Goal: Task Accomplishment & Management: Use online tool/utility

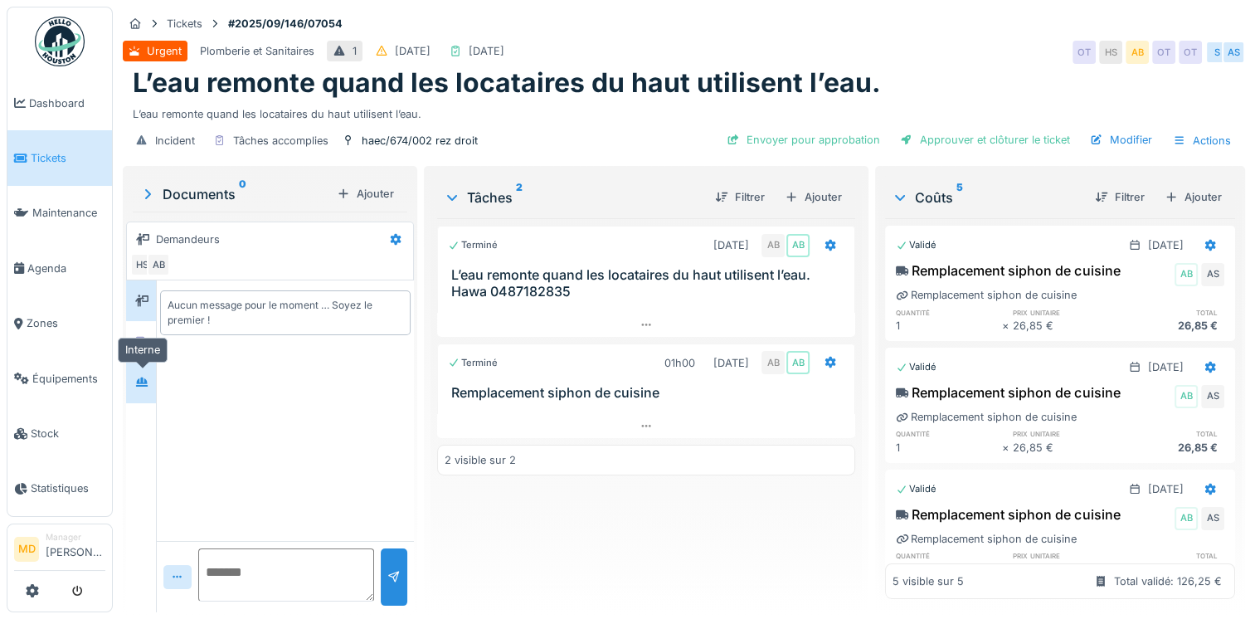
click at [134, 378] on div at bounding box center [141, 383] width 25 height 21
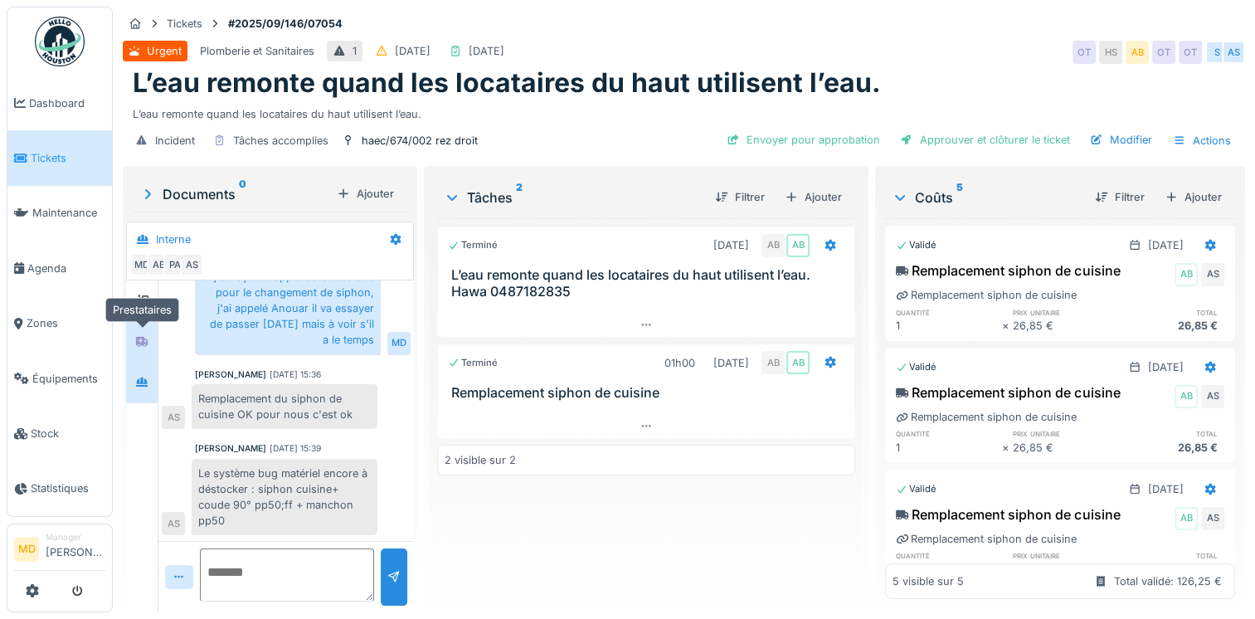
click at [141, 347] on div at bounding box center [141, 342] width 13 height 16
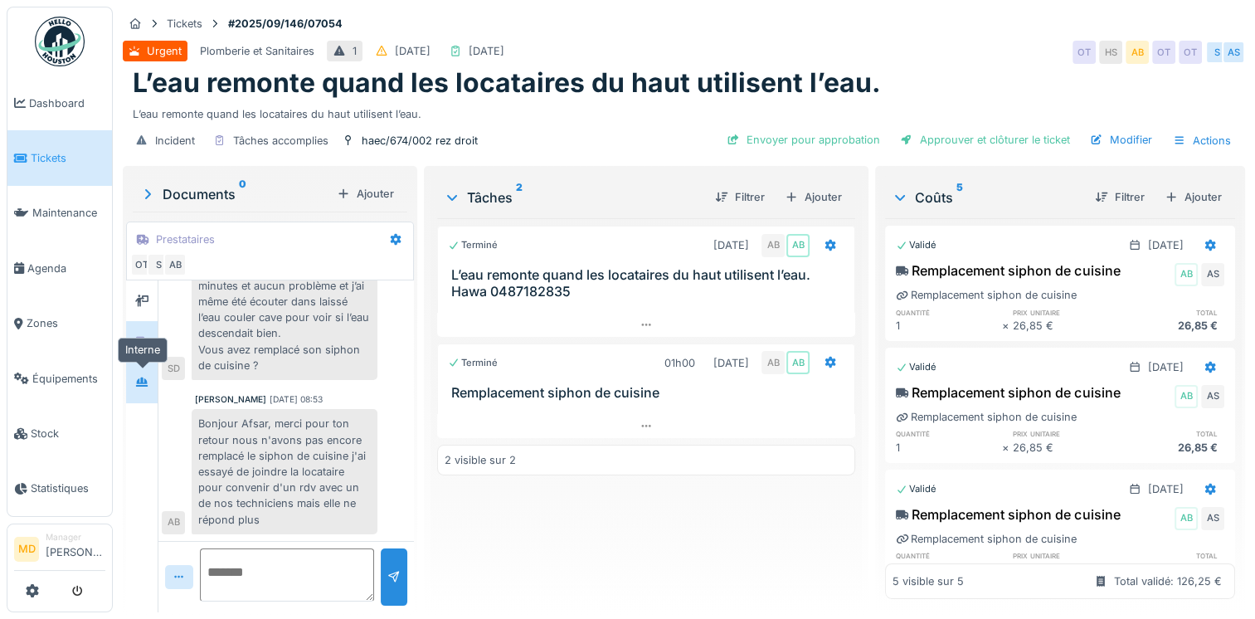
click at [141, 378] on icon at bounding box center [142, 381] width 12 height 9
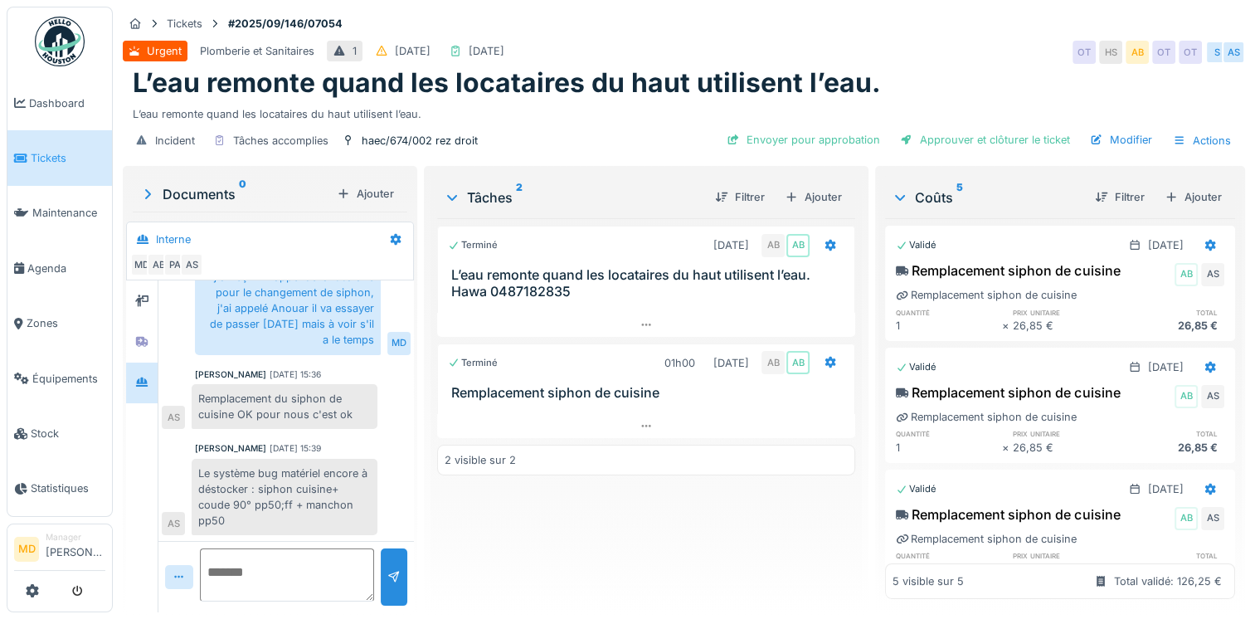
scroll to position [100, 0]
click at [1184, 190] on div "Ajouter" at bounding box center [1193, 197] width 71 height 22
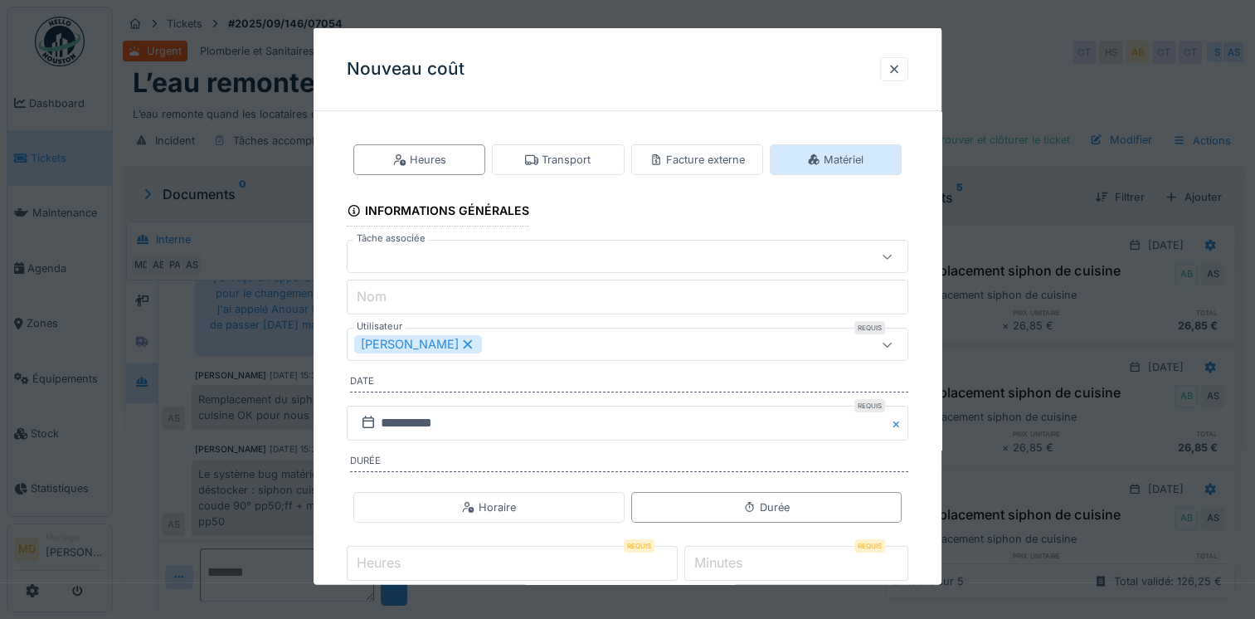
click at [821, 161] on icon at bounding box center [813, 158] width 13 height 11
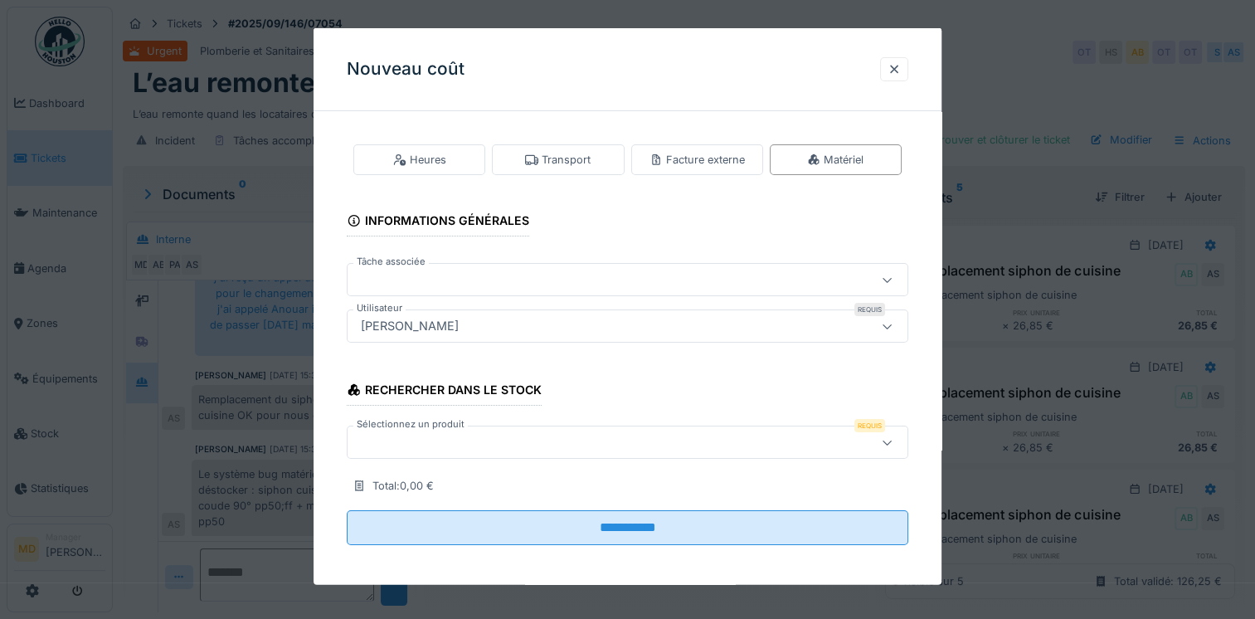
click at [448, 281] on div at bounding box center [593, 279] width 479 height 18
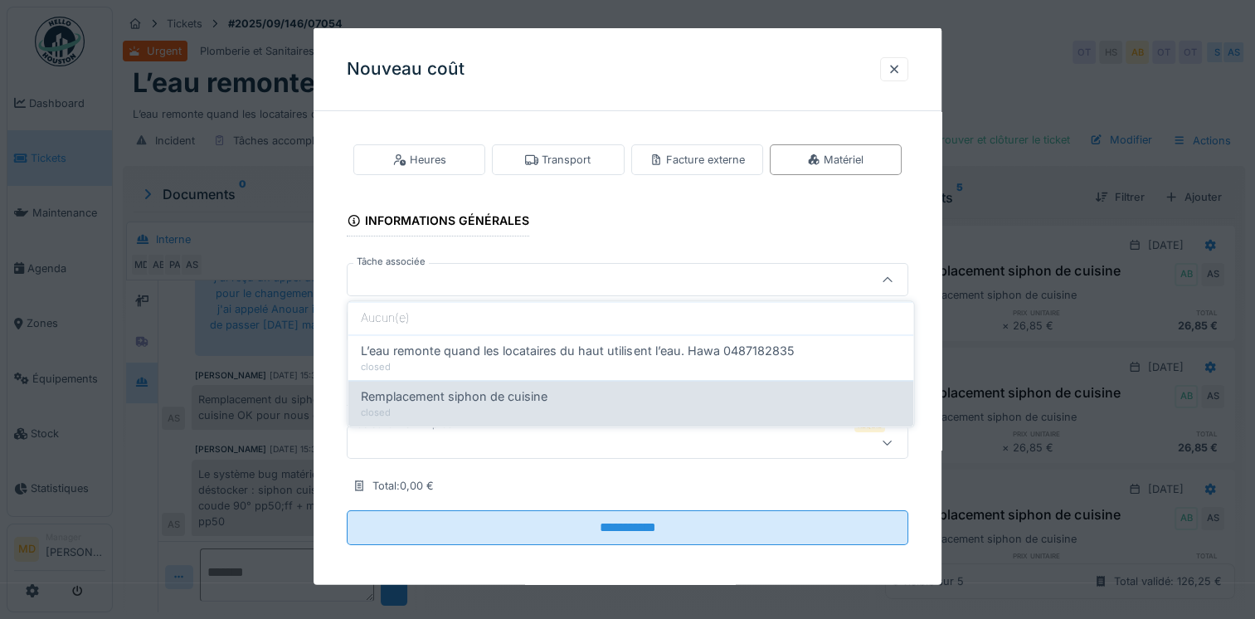
click at [440, 402] on span "Remplacement siphon de cuisine" at bounding box center [454, 397] width 187 height 18
type input "******"
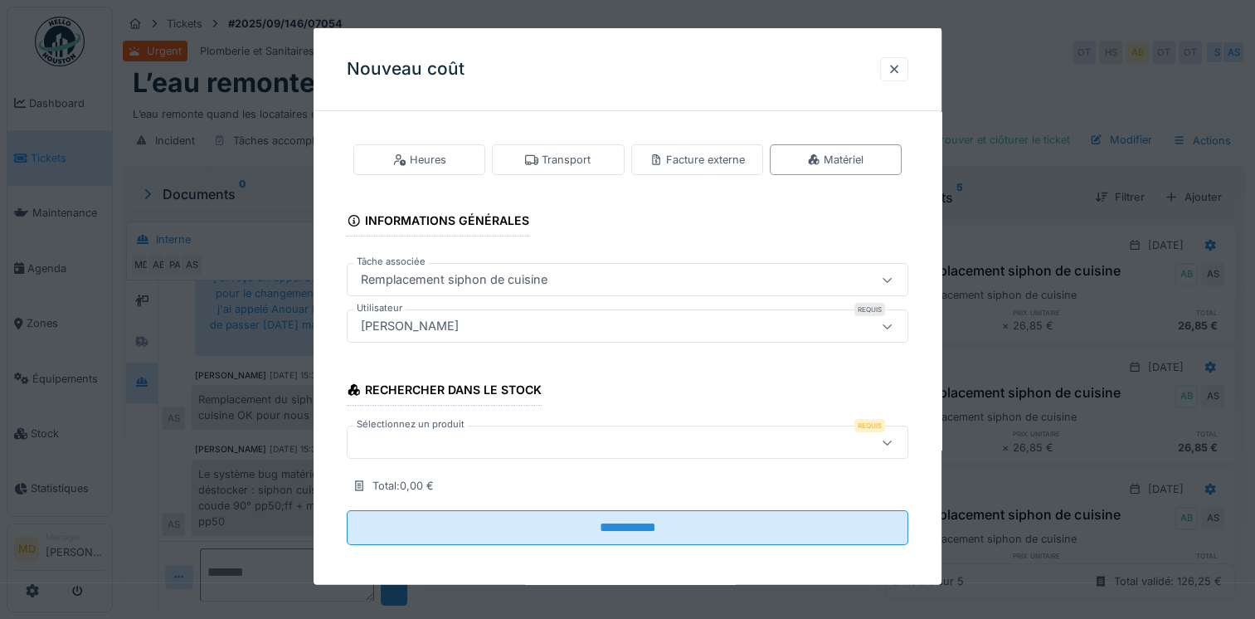
click at [431, 448] on div at bounding box center [593, 442] width 479 height 18
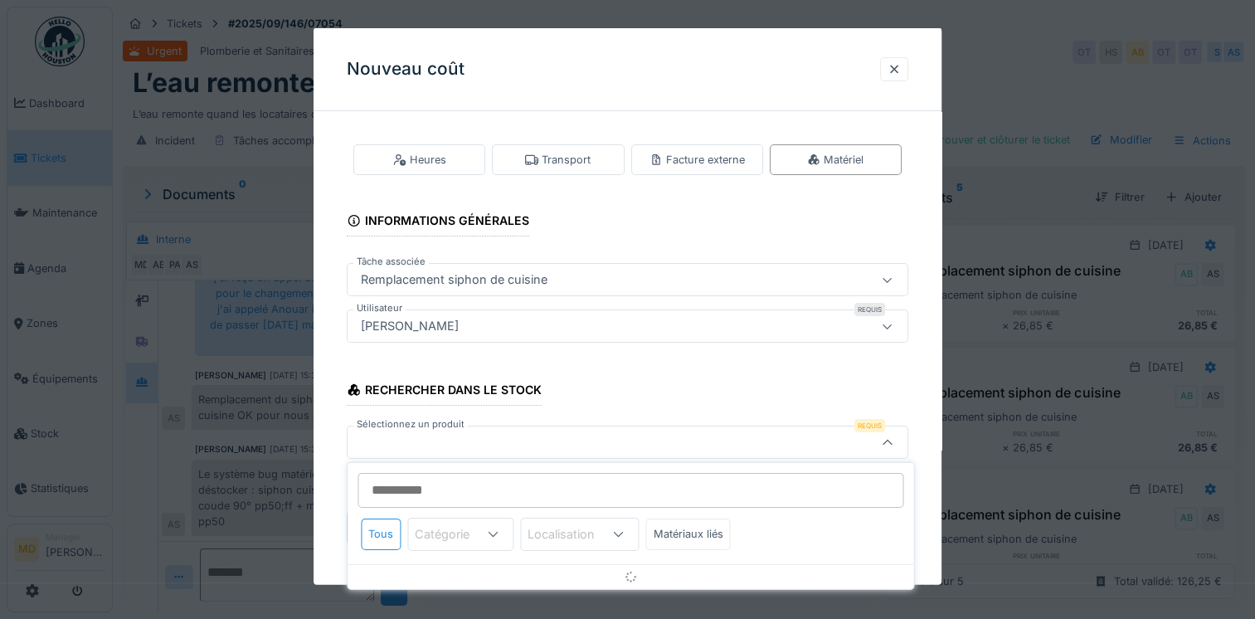
scroll to position [3, 0]
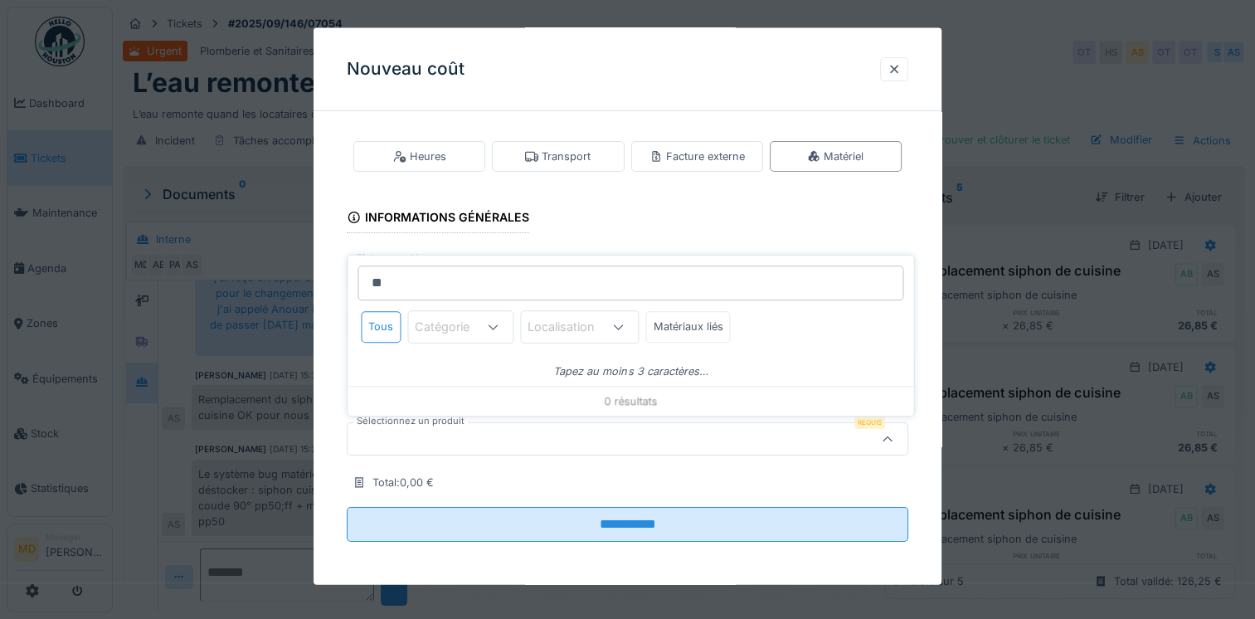
type input "*"
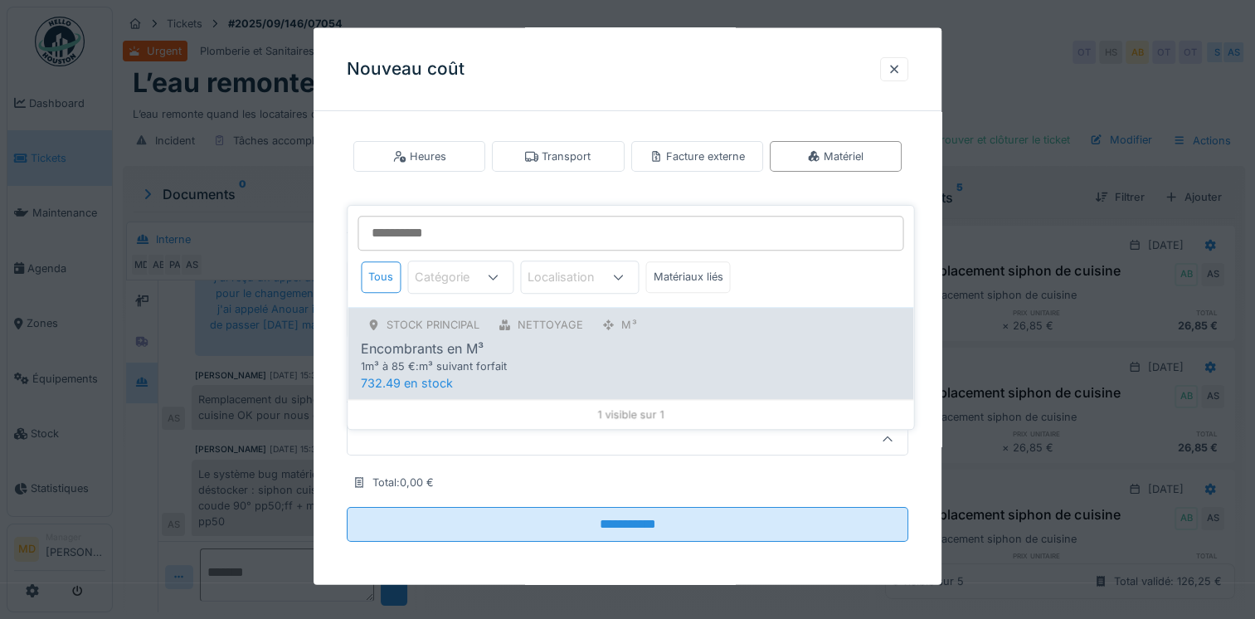
scroll to position [12, 0]
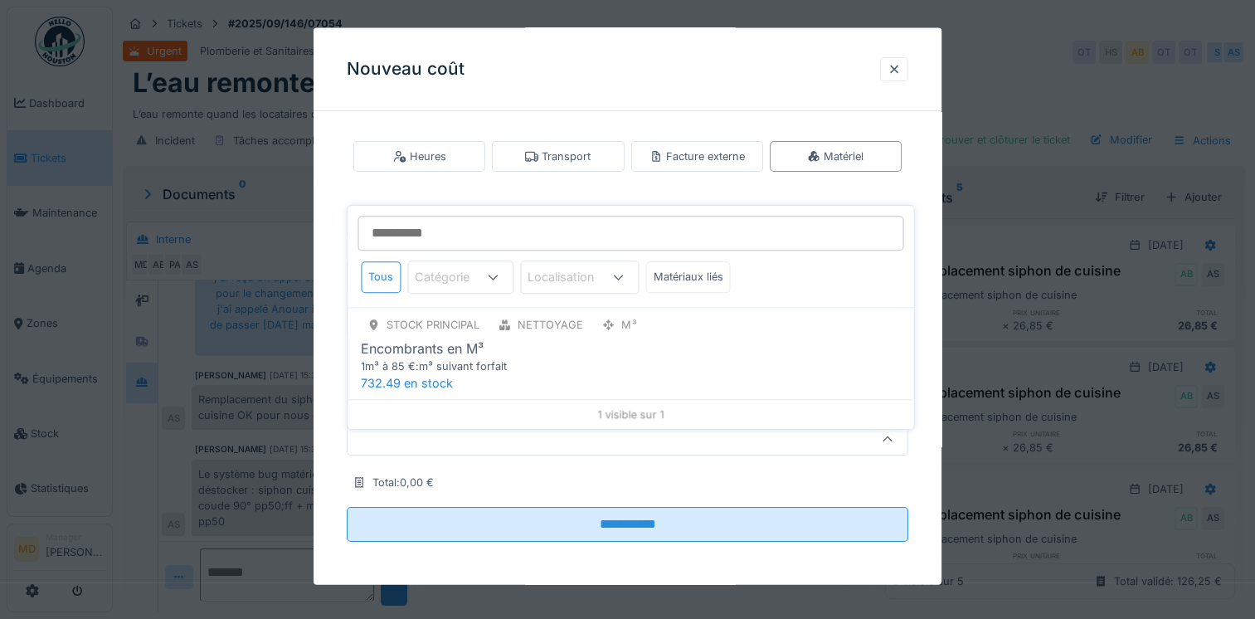
click at [451, 268] on div "Catégorie" at bounding box center [454, 277] width 78 height 18
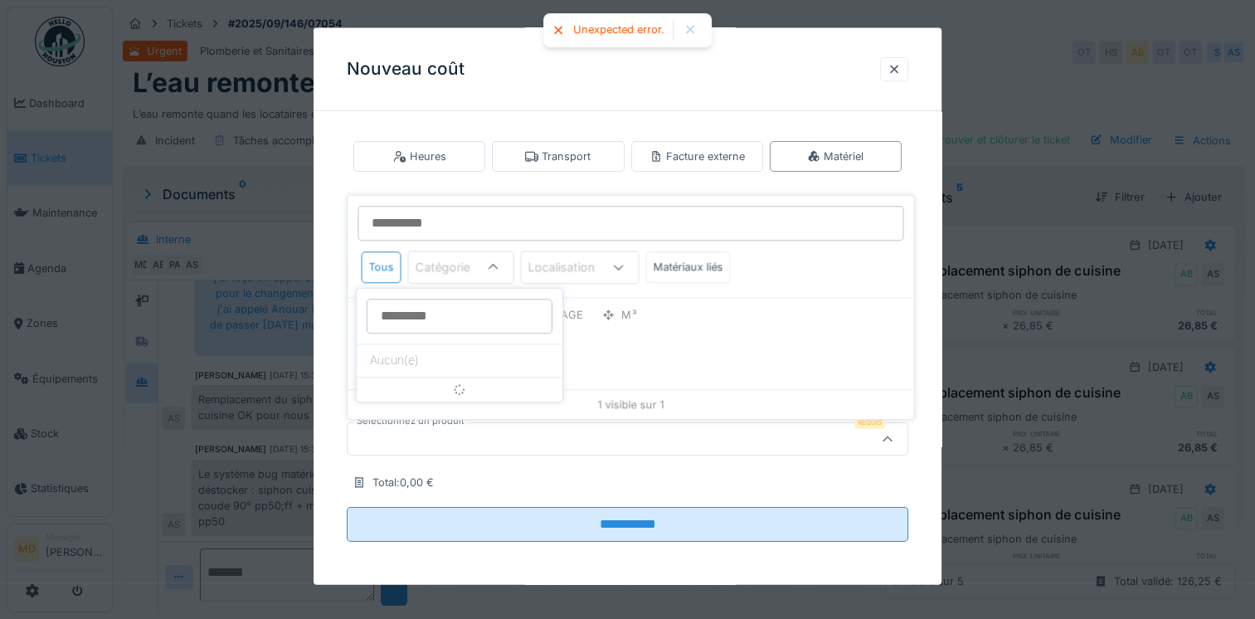
scroll to position [0, 0]
click at [696, 262] on div "Matériaux liés" at bounding box center [687, 264] width 85 height 31
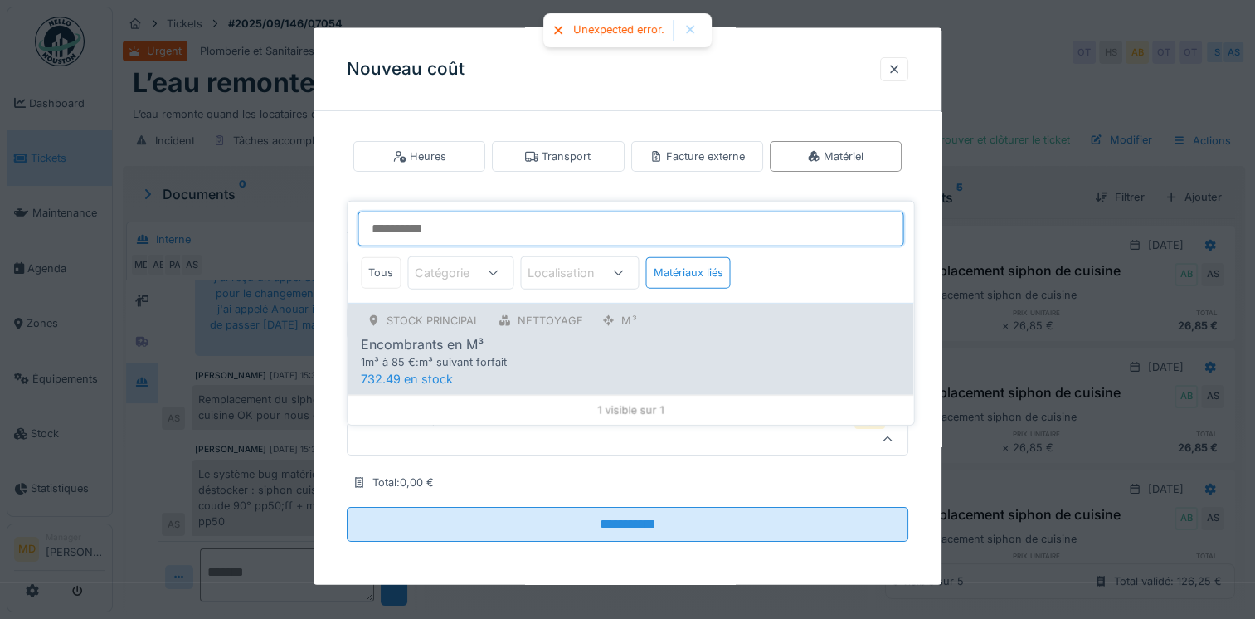
scroll to position [12, 0]
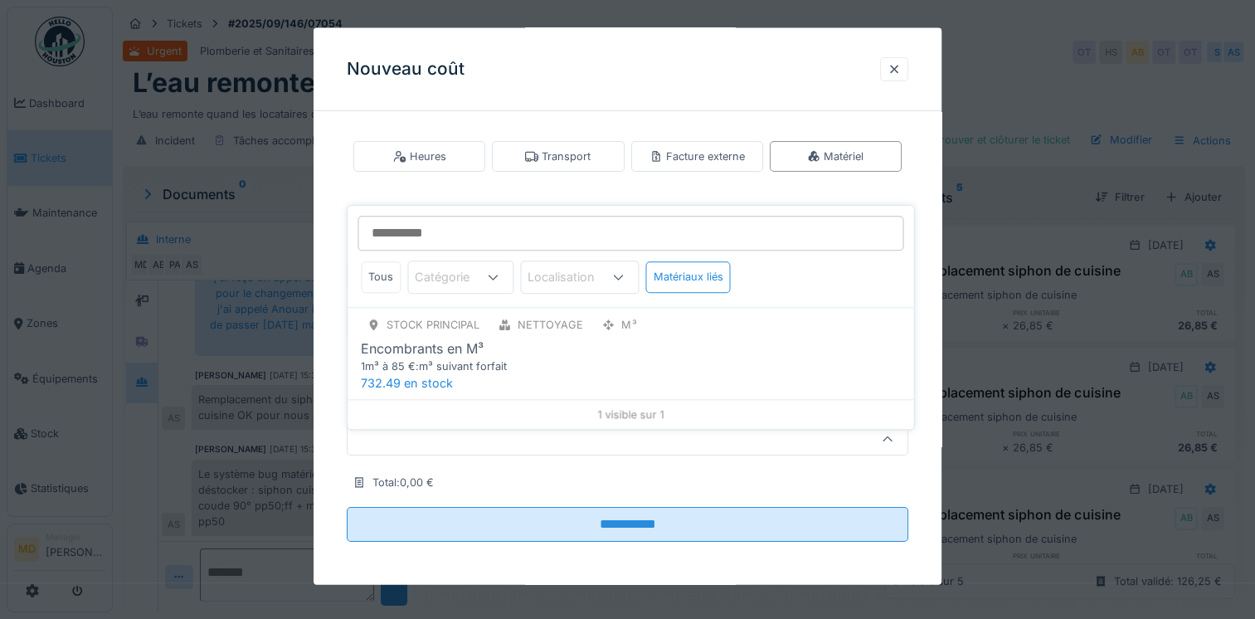
click at [616, 486] on div "Rechercher dans le stock Sélectionnez un produit Requis Total : 0,00 €" at bounding box center [628, 427] width 562 height 132
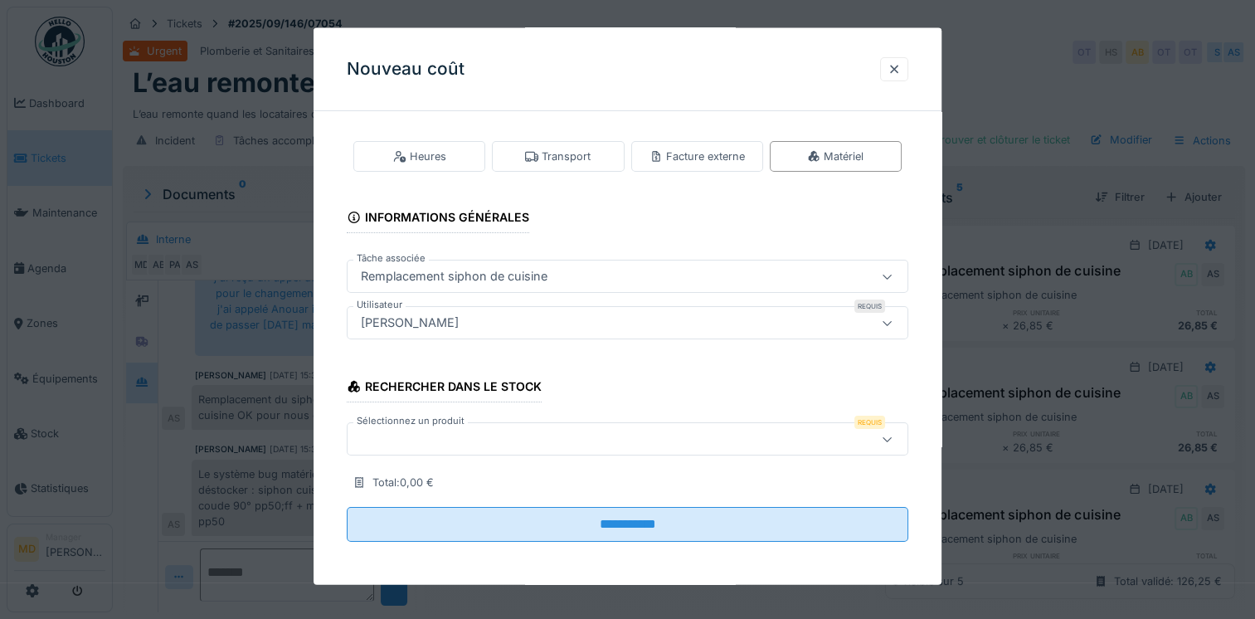
click at [631, 446] on div at bounding box center [593, 439] width 479 height 18
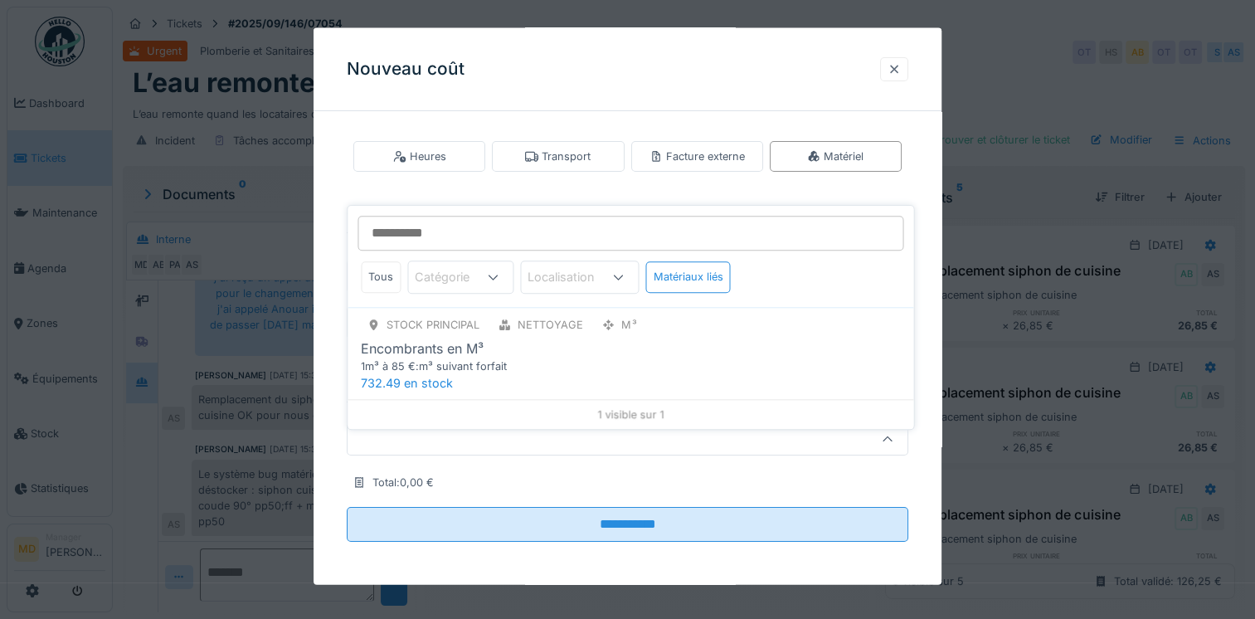
click at [901, 63] on div at bounding box center [894, 69] width 13 height 16
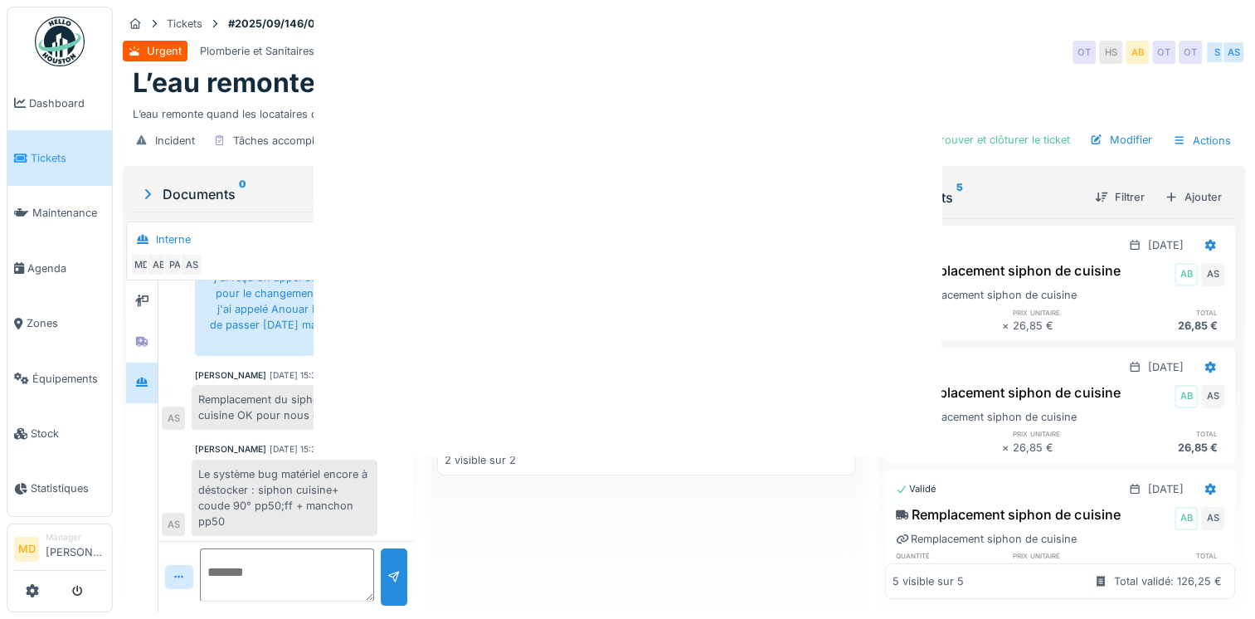
scroll to position [0, 0]
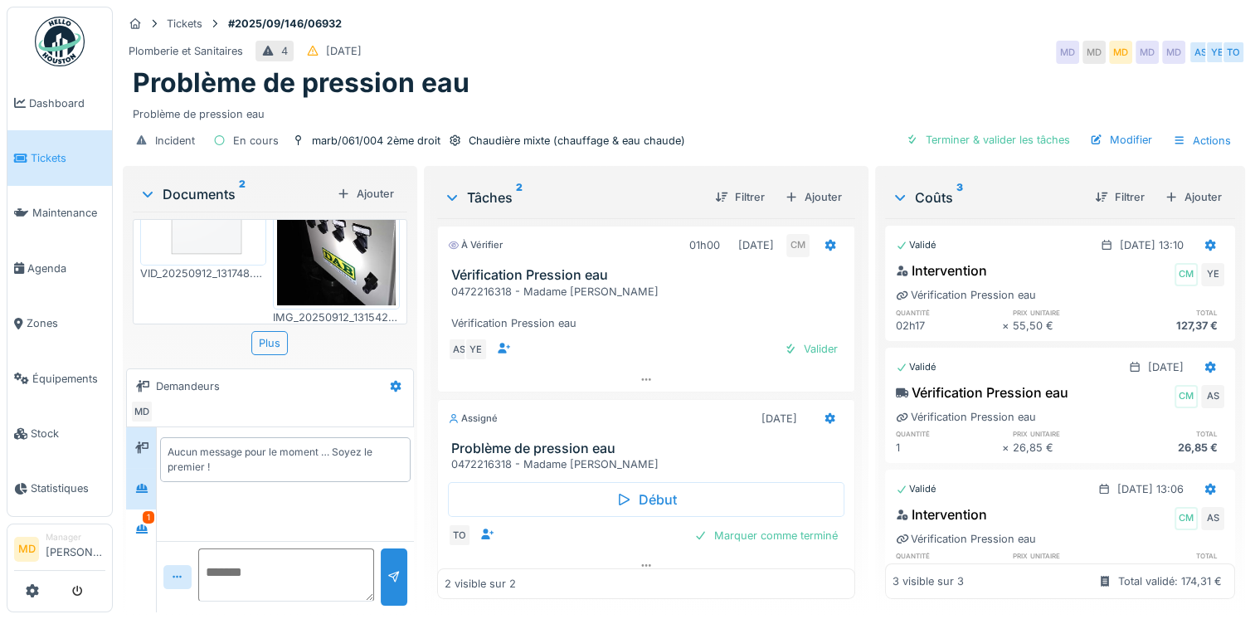
scroll to position [93, 0]
click at [147, 537] on div at bounding box center [141, 529] width 25 height 21
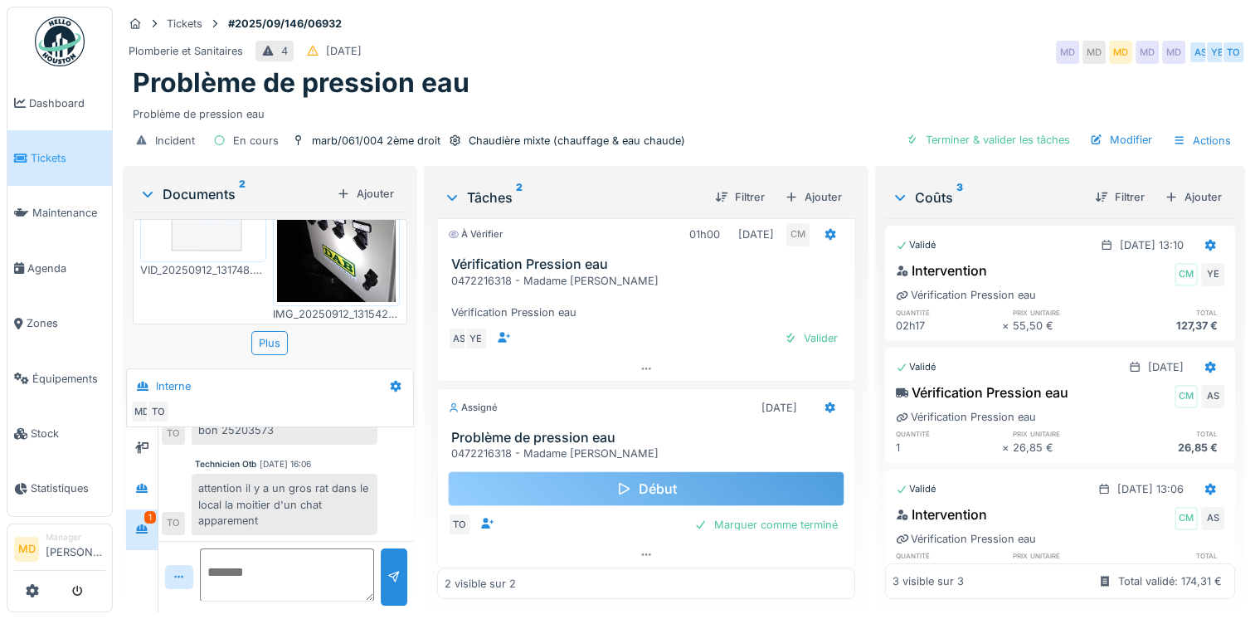
scroll to position [13, 0]
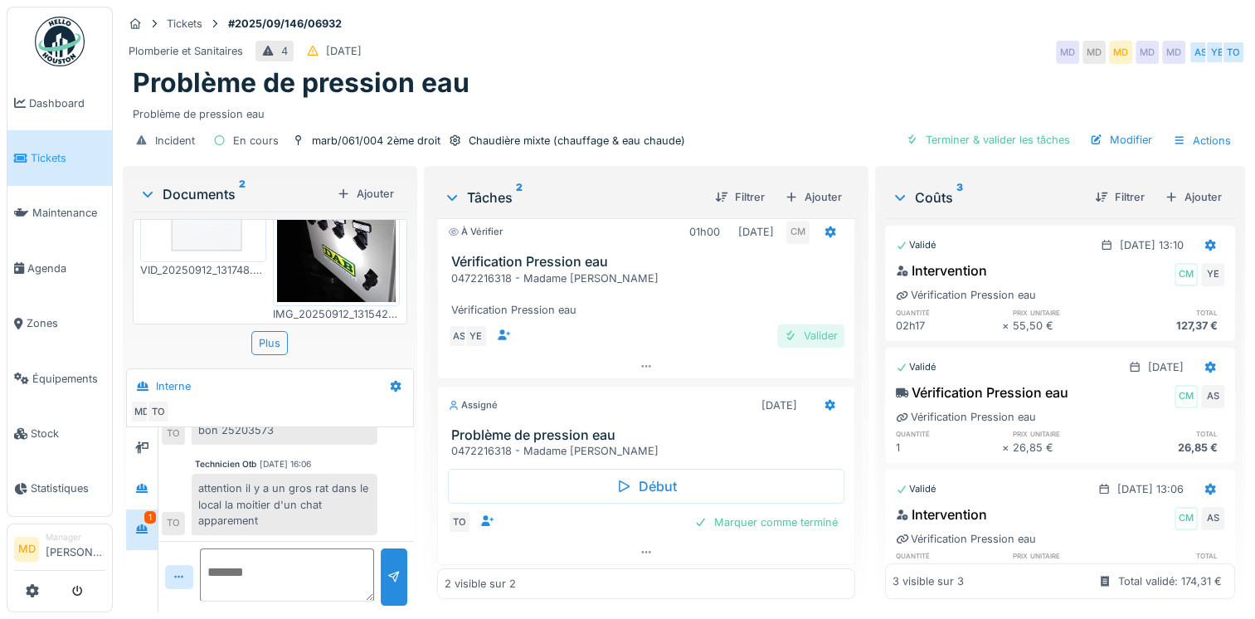
click at [808, 324] on div "Valider" at bounding box center [810, 335] width 67 height 22
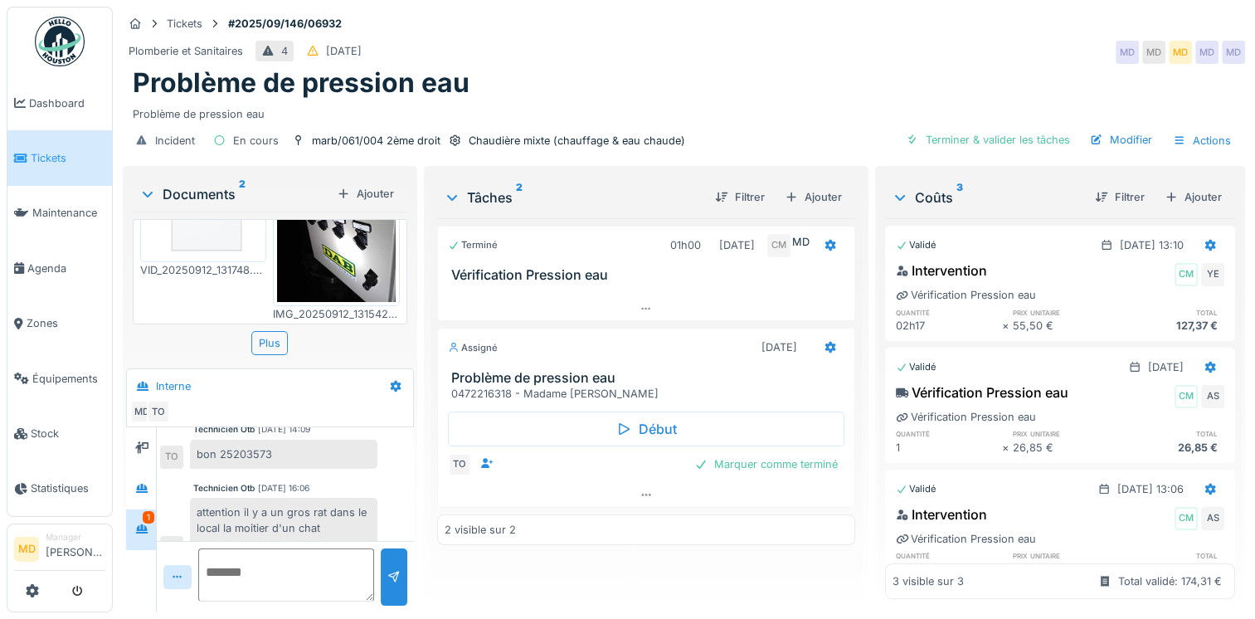
scroll to position [478, 0]
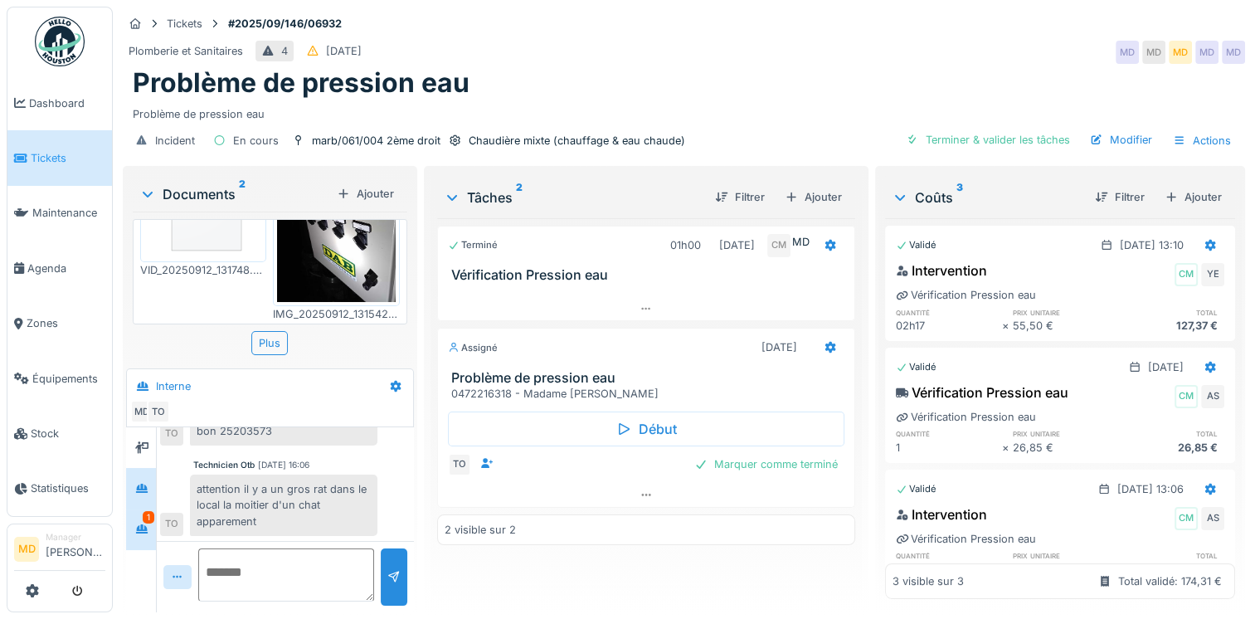
click at [126, 470] on div at bounding box center [141, 488] width 30 height 41
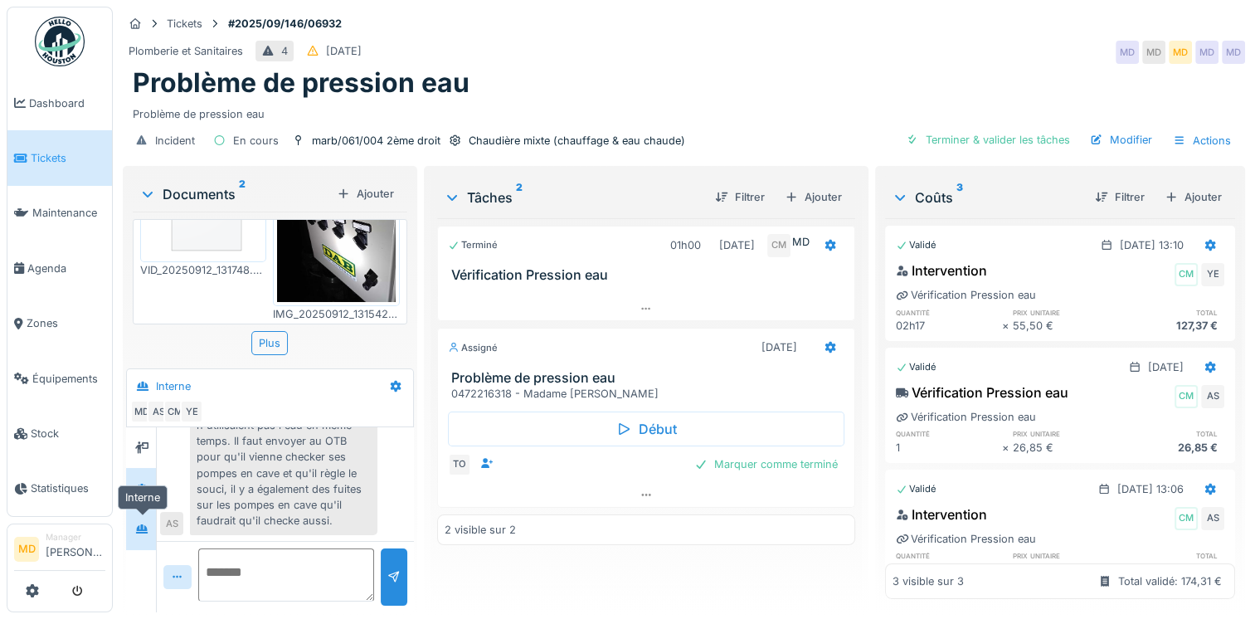
click at [152, 519] on div at bounding box center [141, 529] width 25 height 21
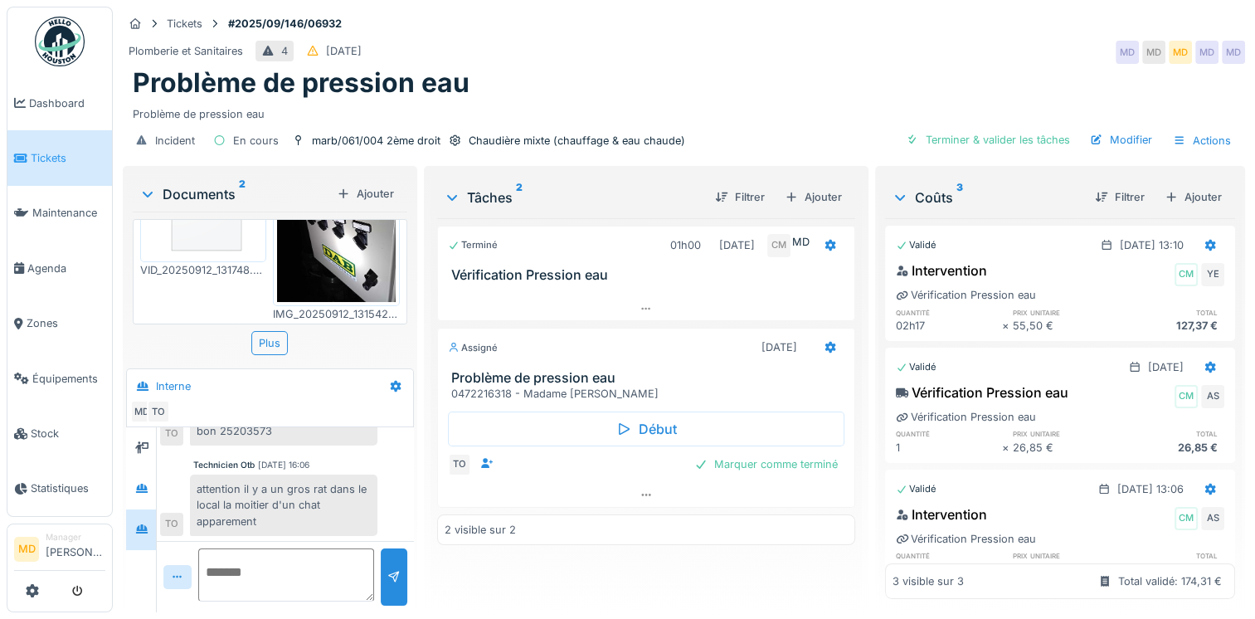
click at [1123, 122] on div "Incident En cours marb/061/004 2ème droit Chaudière mixte (chauffage & eau chau…" at bounding box center [684, 140] width 1123 height 37
click at [1113, 129] on div "Modifier" at bounding box center [1121, 140] width 75 height 22
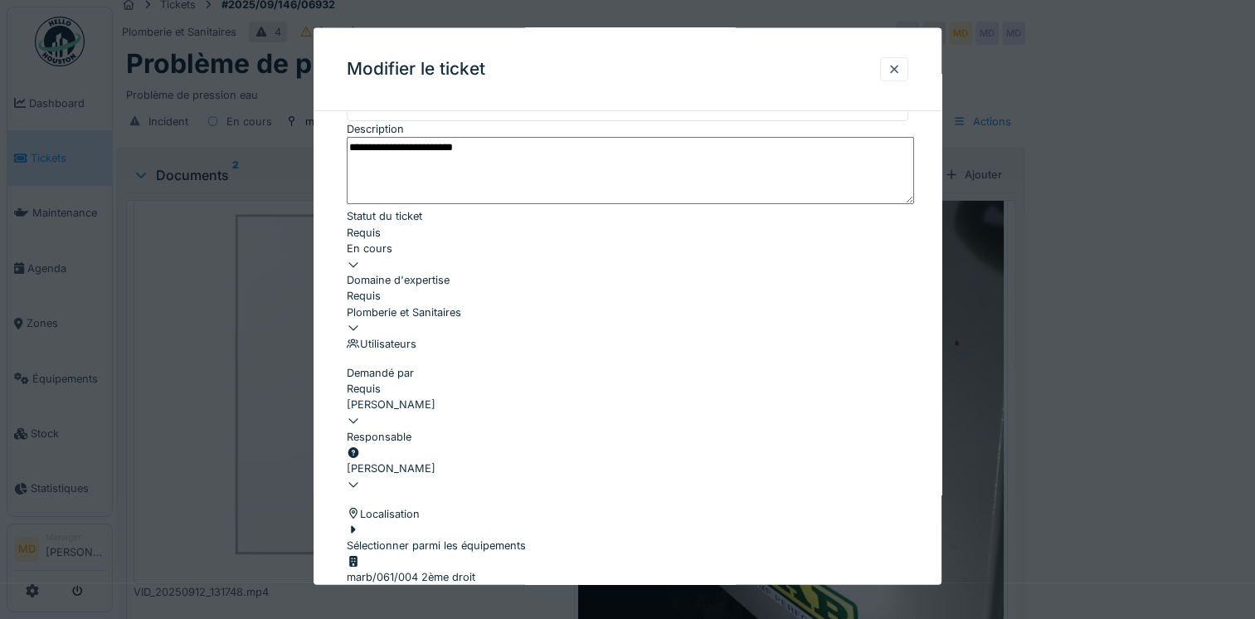
scroll to position [332, 0]
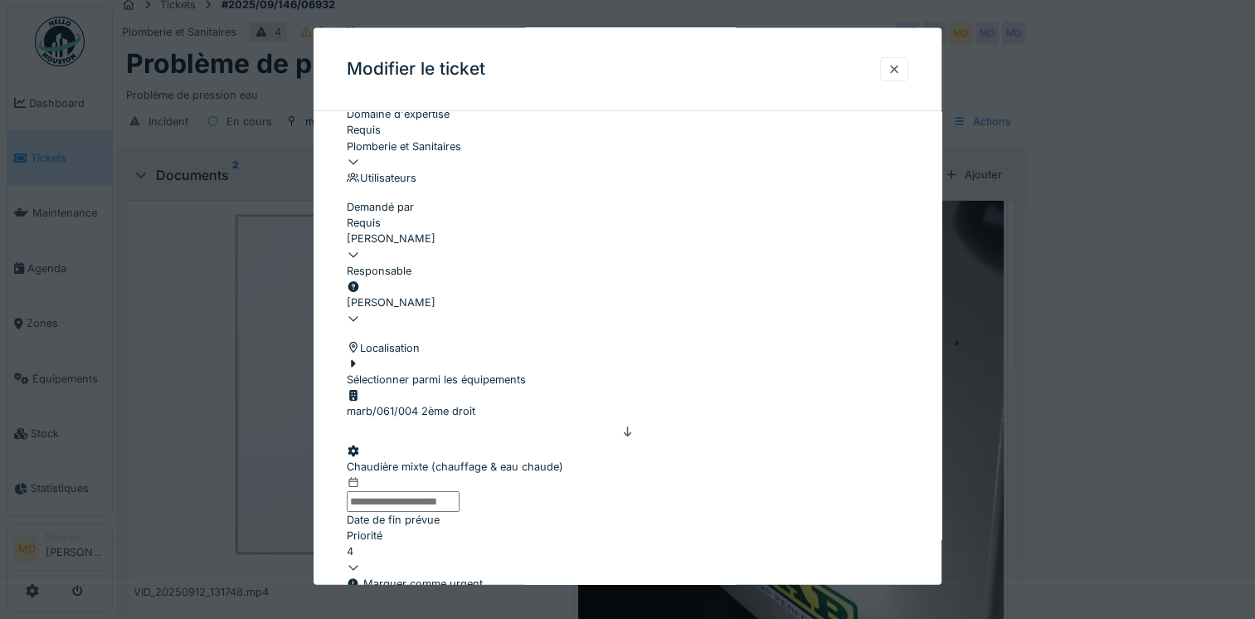
click at [412, 295] on div "[PERSON_NAME]" at bounding box center [628, 303] width 562 height 16
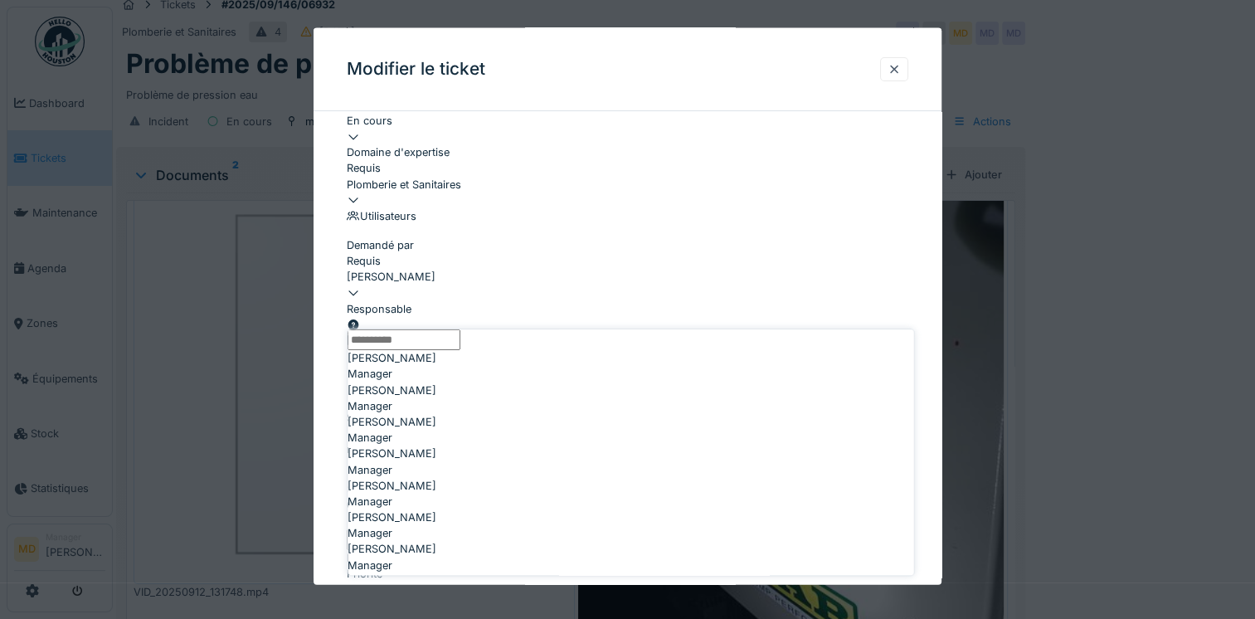
scroll to position [293, 0]
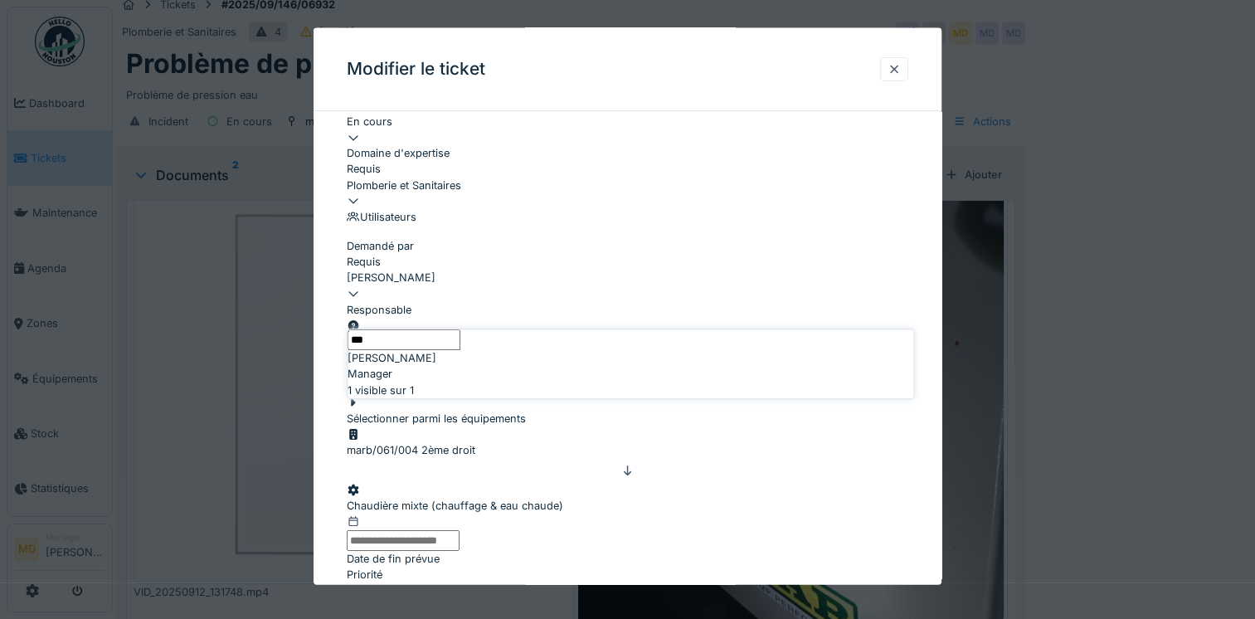
type input "***"
click at [395, 366] on span "Edmond Fayt" at bounding box center [392, 358] width 89 height 16
type input "****"
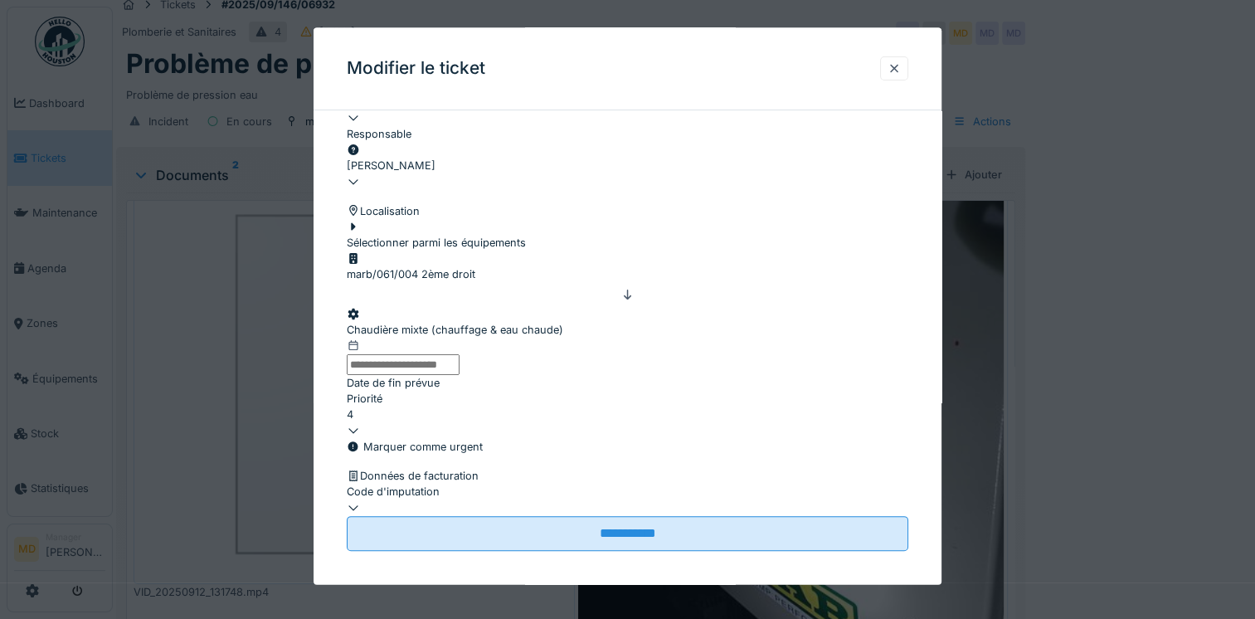
scroll to position [572, 0]
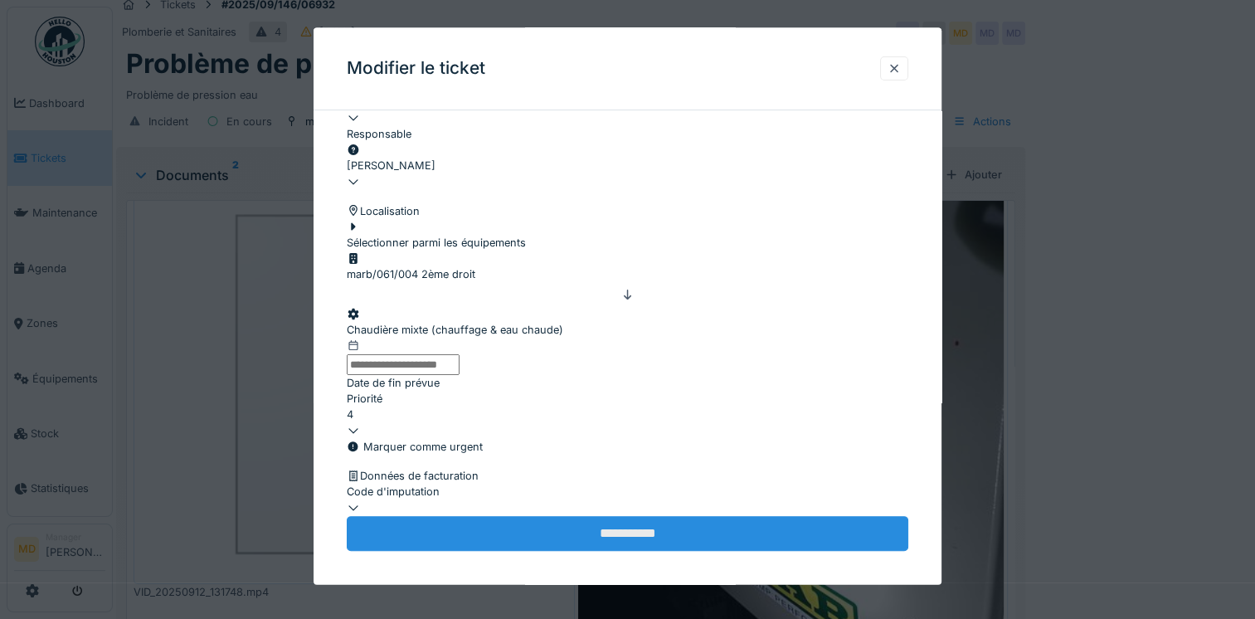
click at [537, 524] on input "**********" at bounding box center [628, 533] width 562 height 35
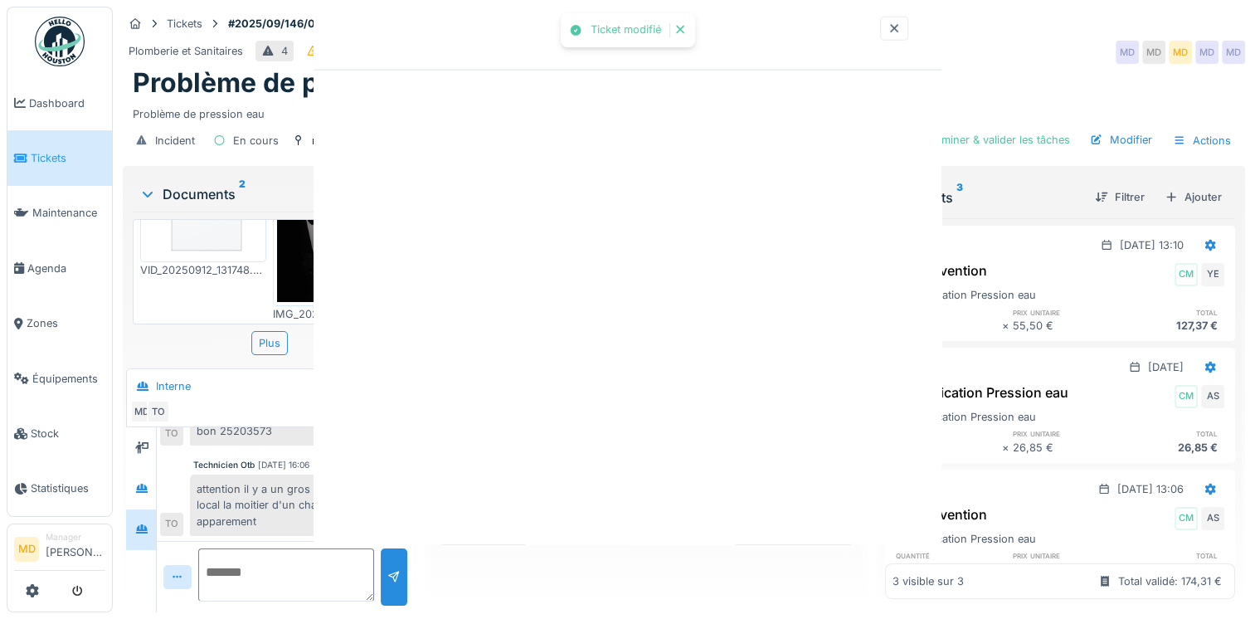
scroll to position [0, 0]
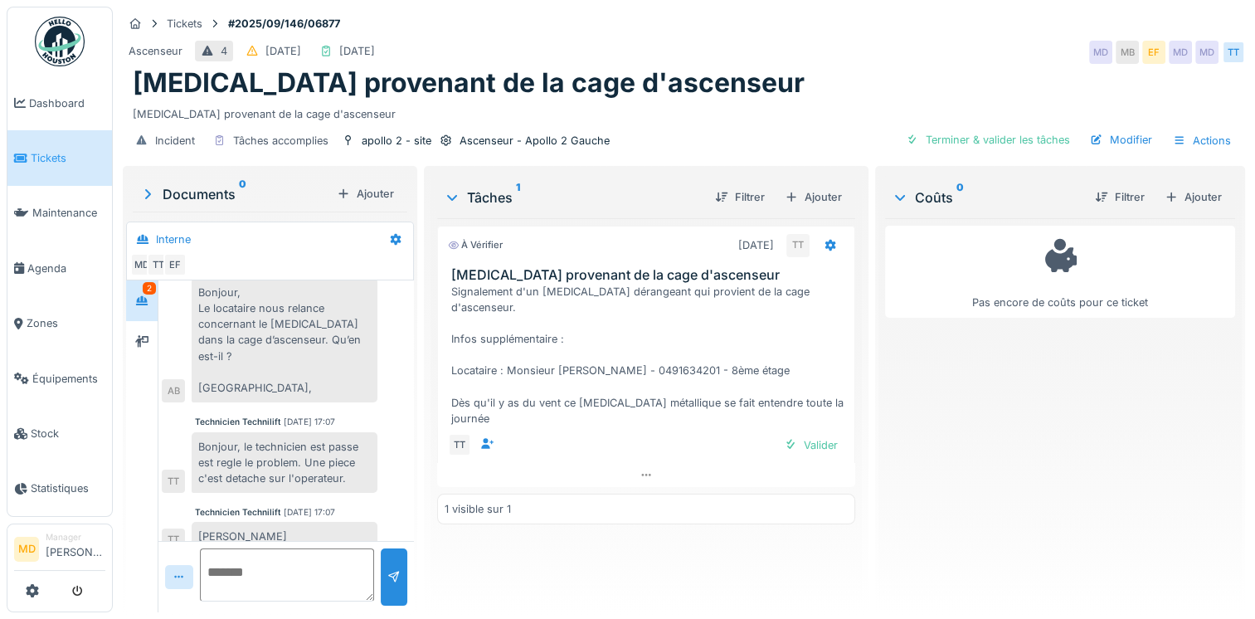
scroll to position [12, 0]
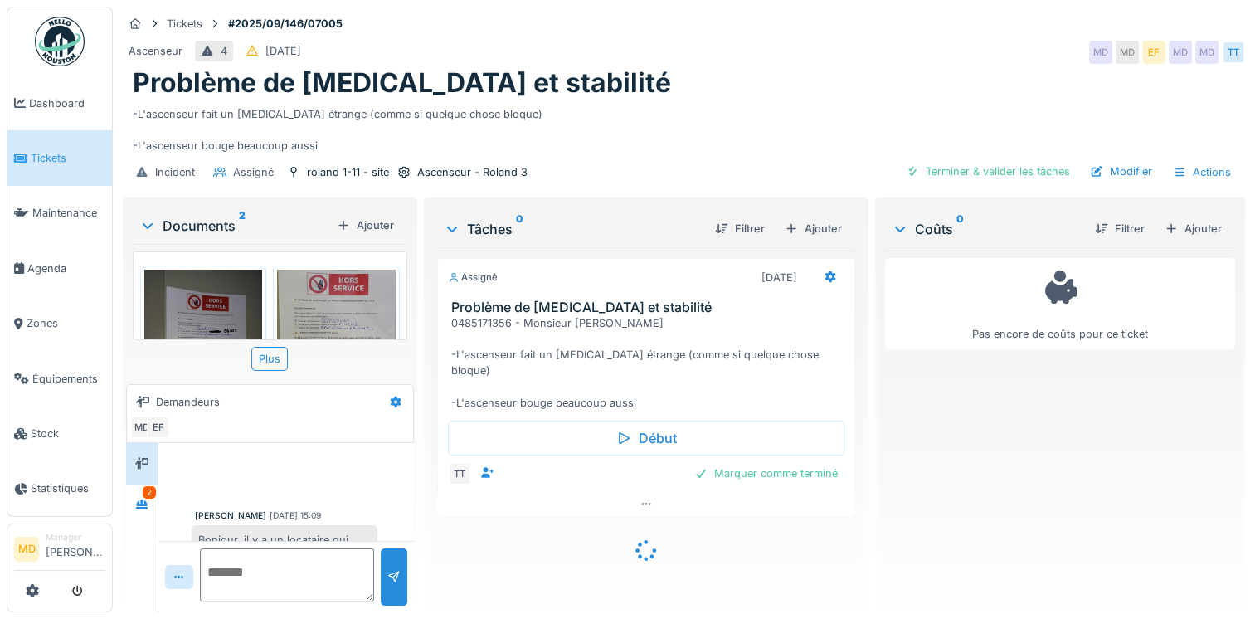
scroll to position [66, 0]
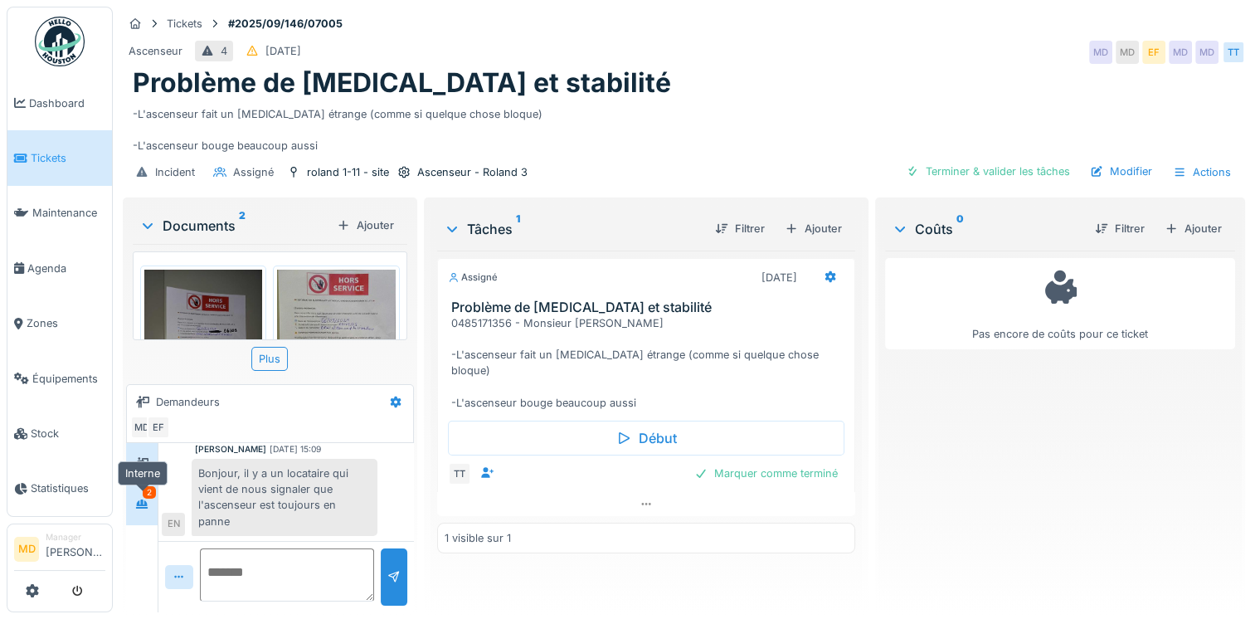
click at [131, 500] on div at bounding box center [141, 504] width 25 height 21
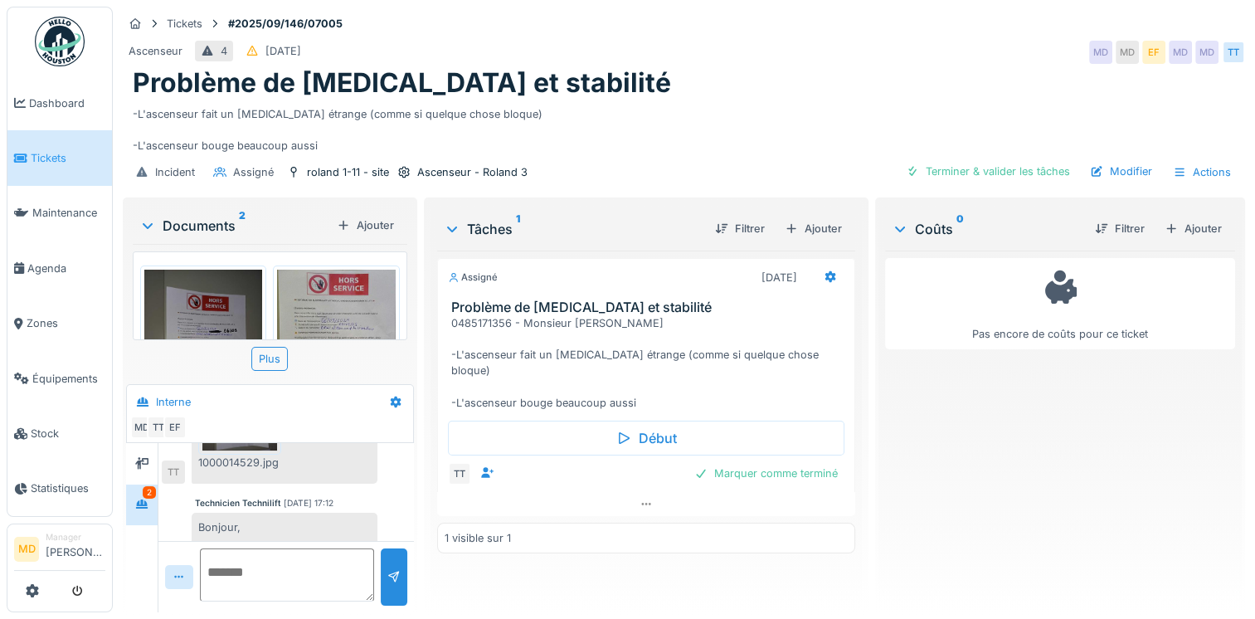
scroll to position [888, 0]
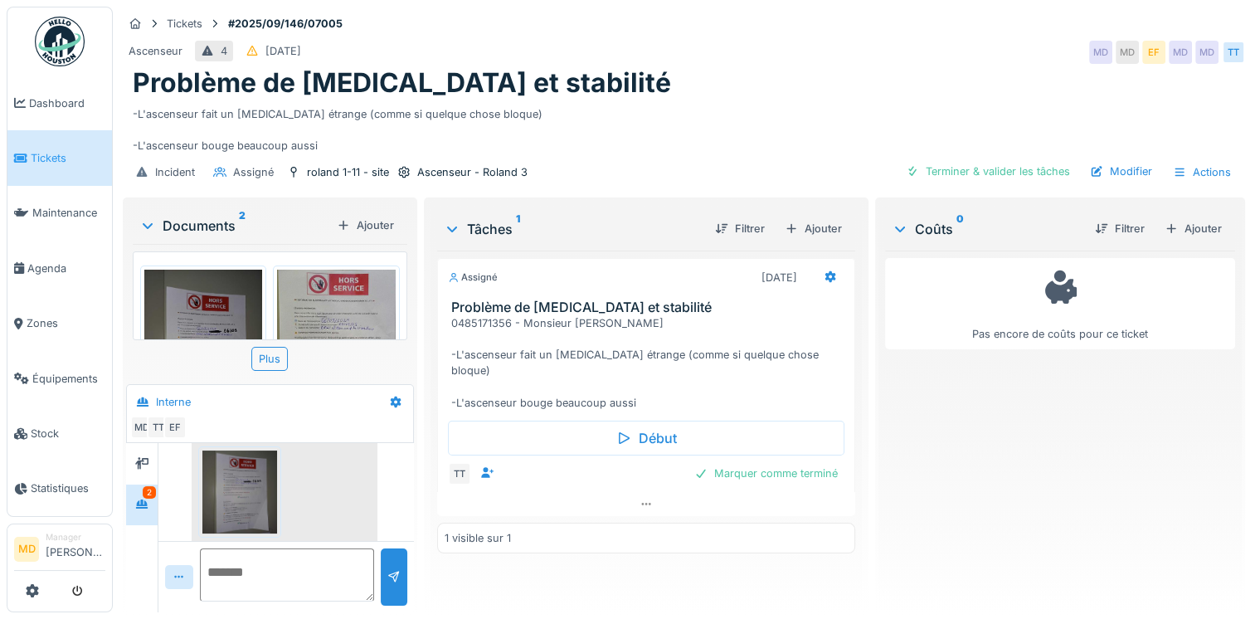
click at [246, 488] on img at bounding box center [239, 491] width 75 height 83
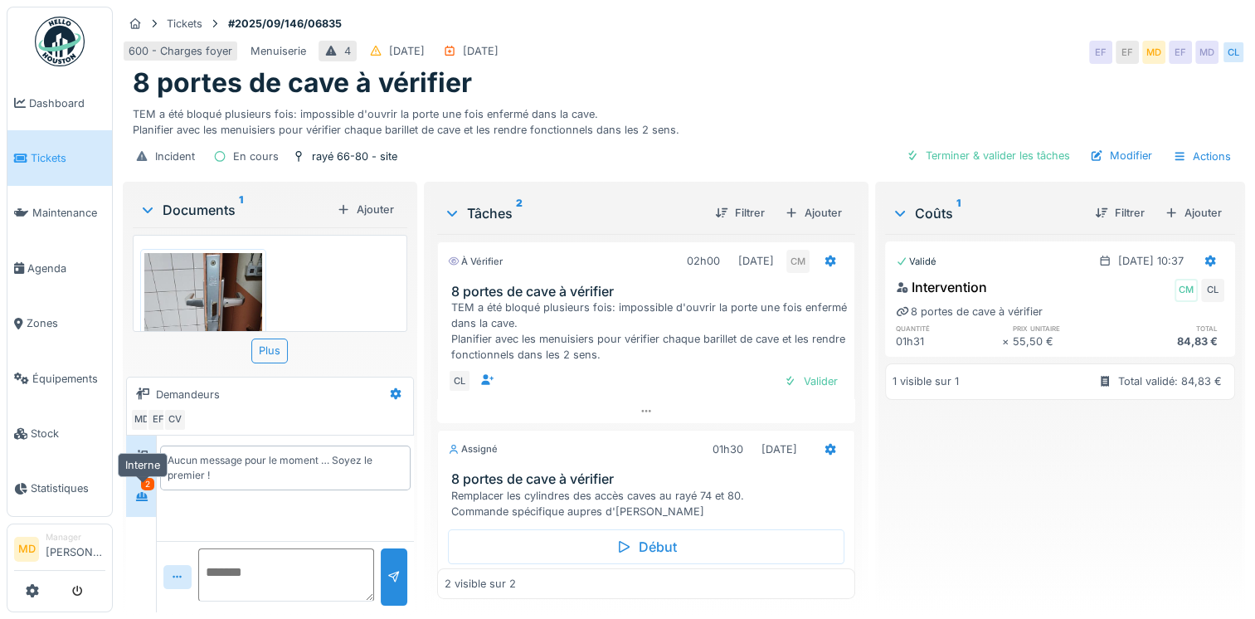
click at [131, 496] on div at bounding box center [141, 496] width 25 height 21
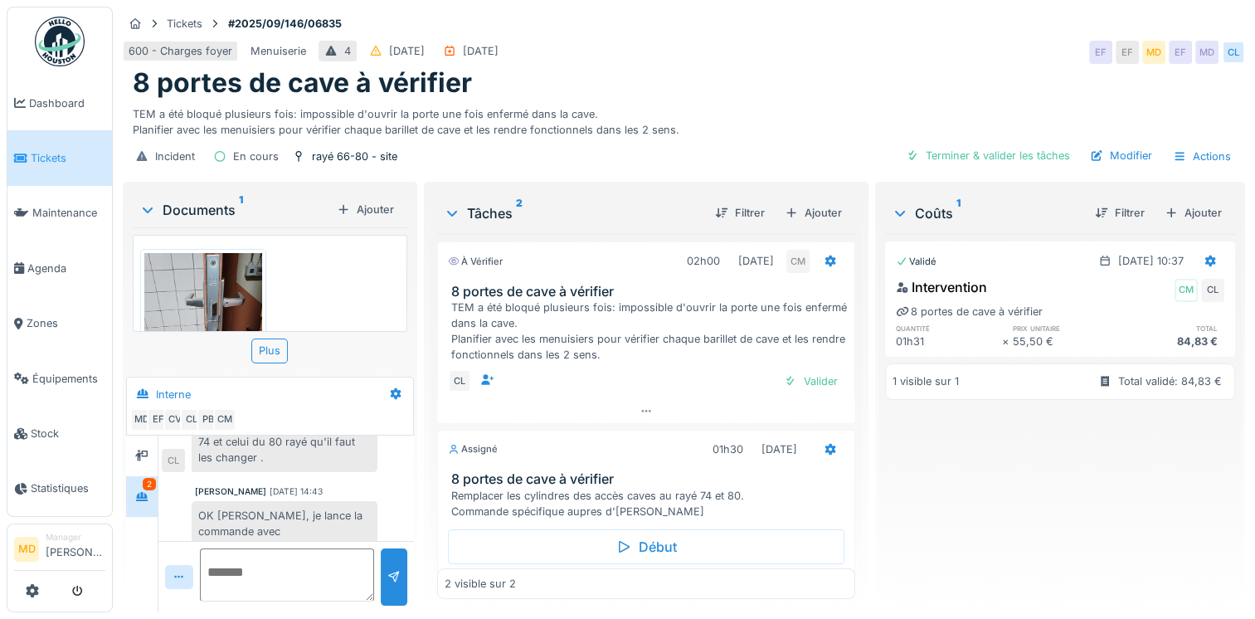
scroll to position [272, 0]
click at [149, 446] on div at bounding box center [141, 456] width 25 height 21
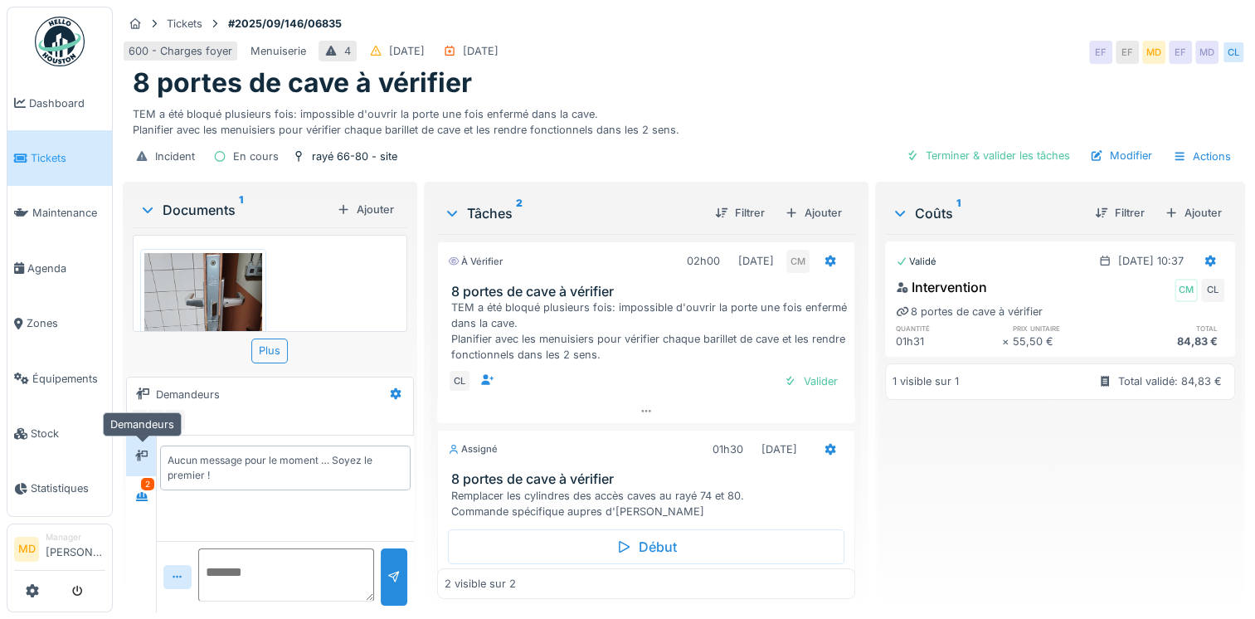
scroll to position [0, 0]
click at [153, 486] on div at bounding box center [141, 496] width 25 height 21
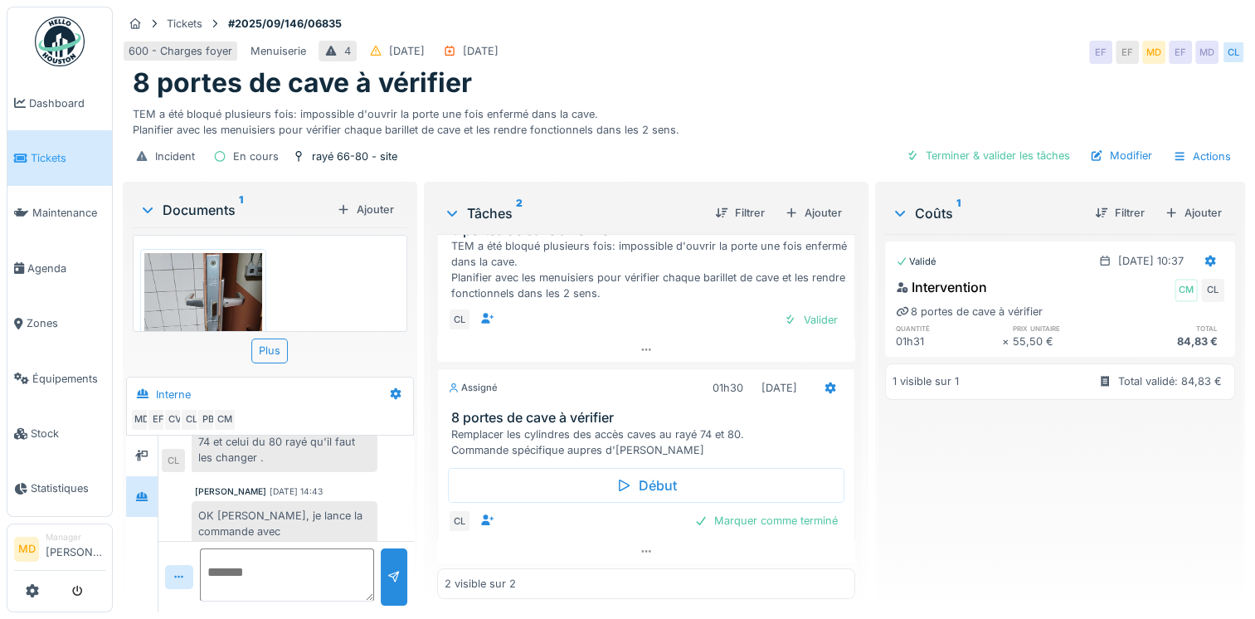
scroll to position [272, 0]
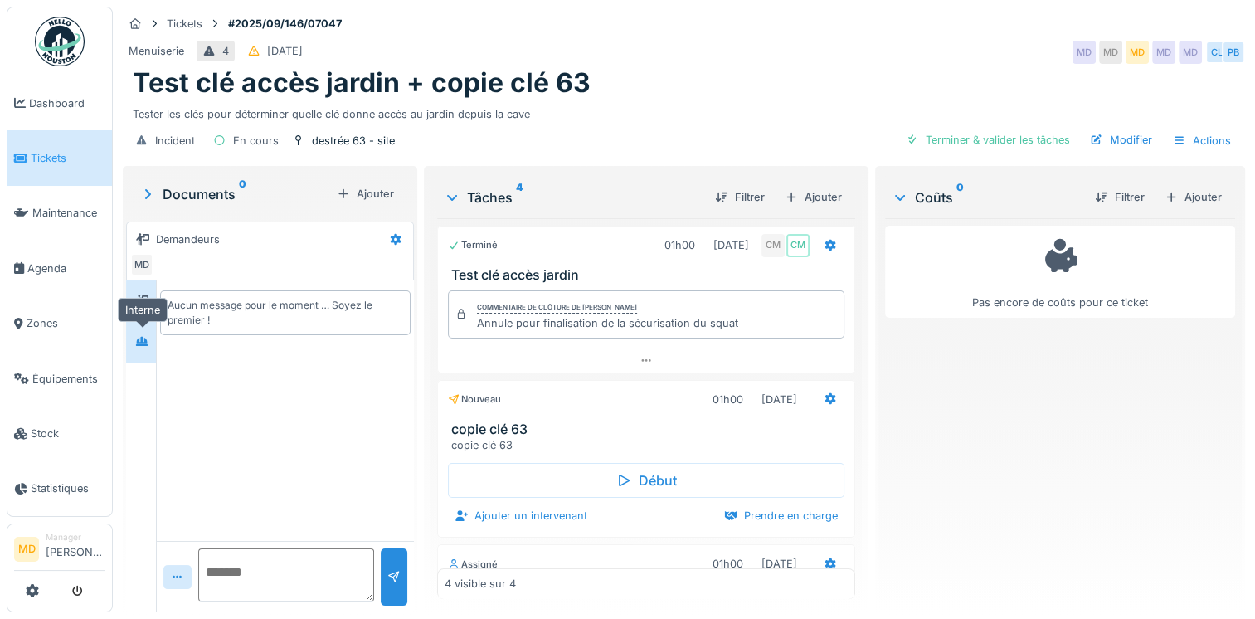
click at [134, 334] on div at bounding box center [141, 341] width 25 height 21
click at [145, 293] on div at bounding box center [141, 301] width 13 height 16
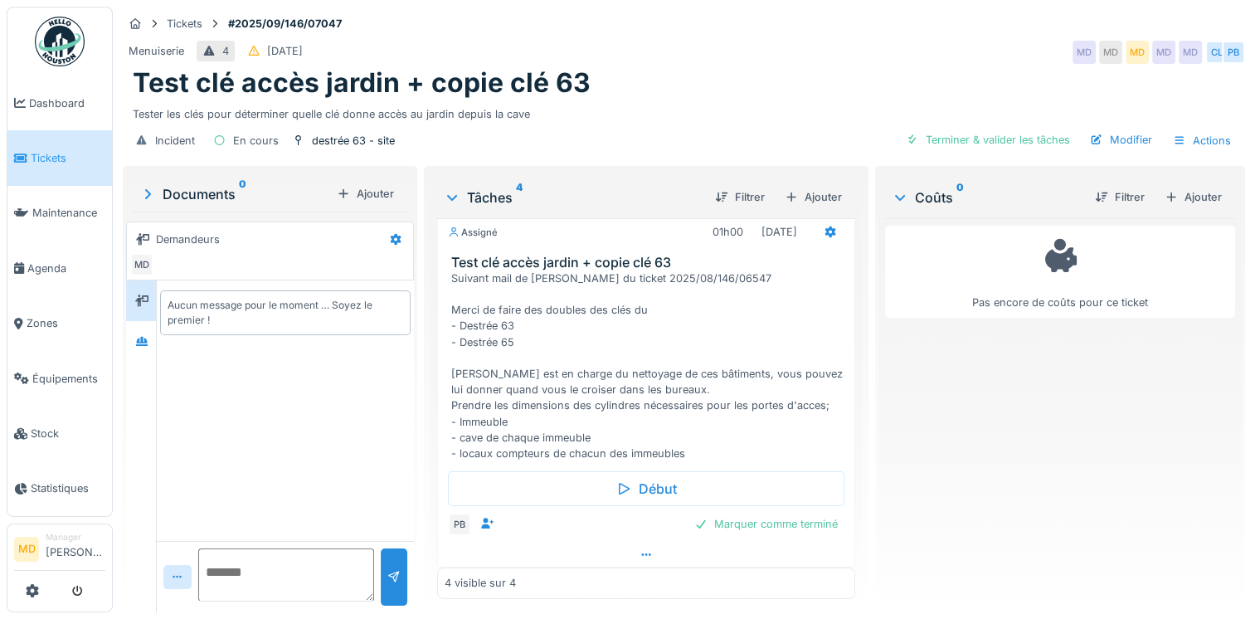
scroll to position [498, 0]
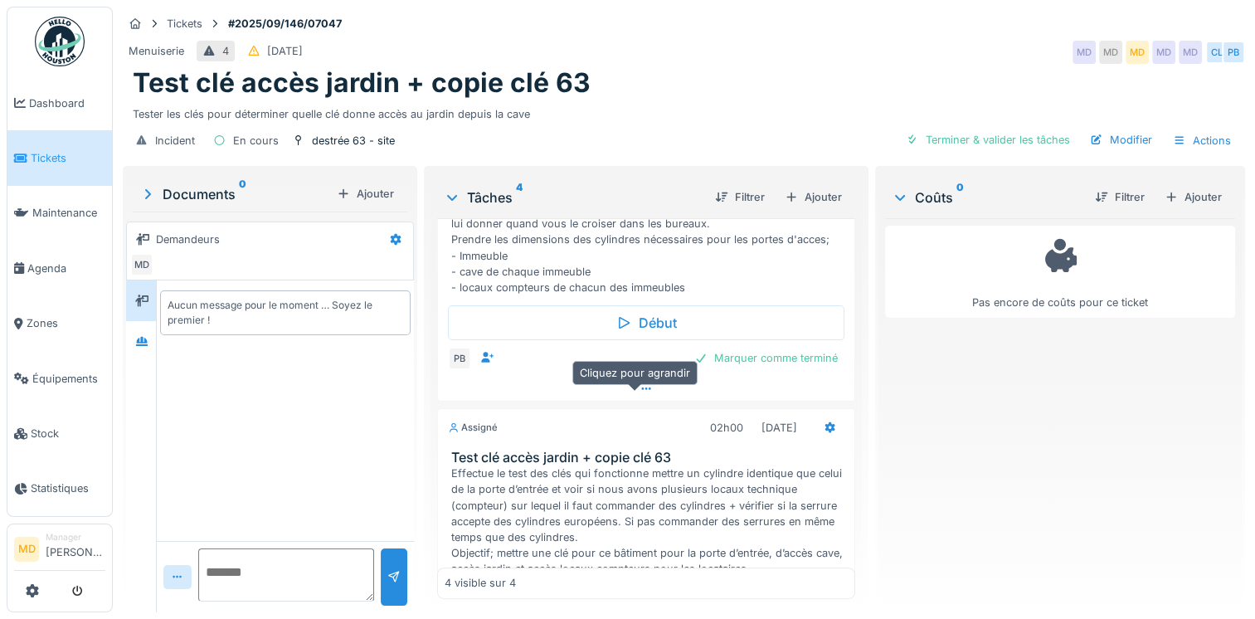
click at [641, 401] on div at bounding box center [646, 389] width 416 height 24
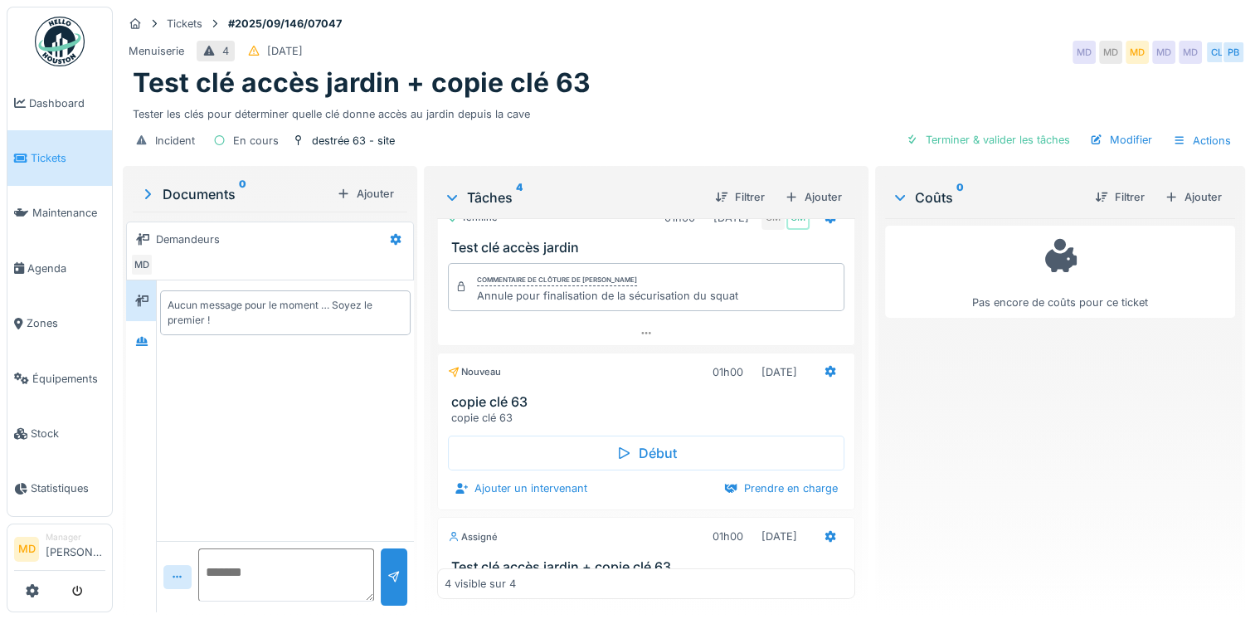
scroll to position [0, 0]
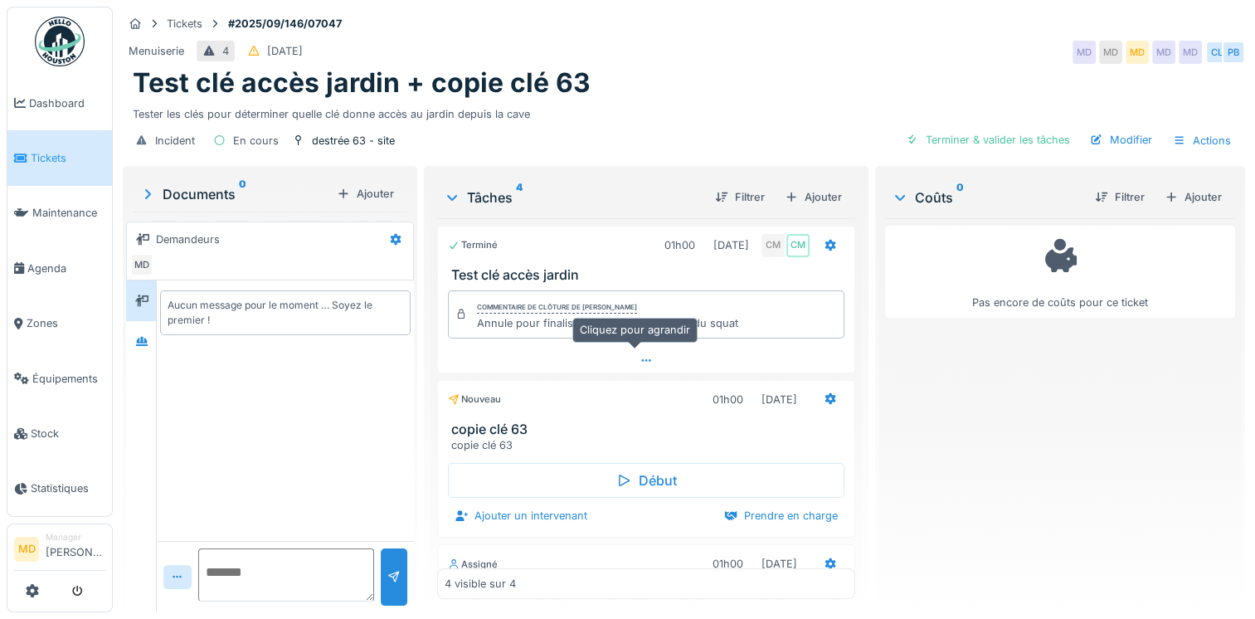
click at [640, 355] on icon at bounding box center [646, 360] width 13 height 11
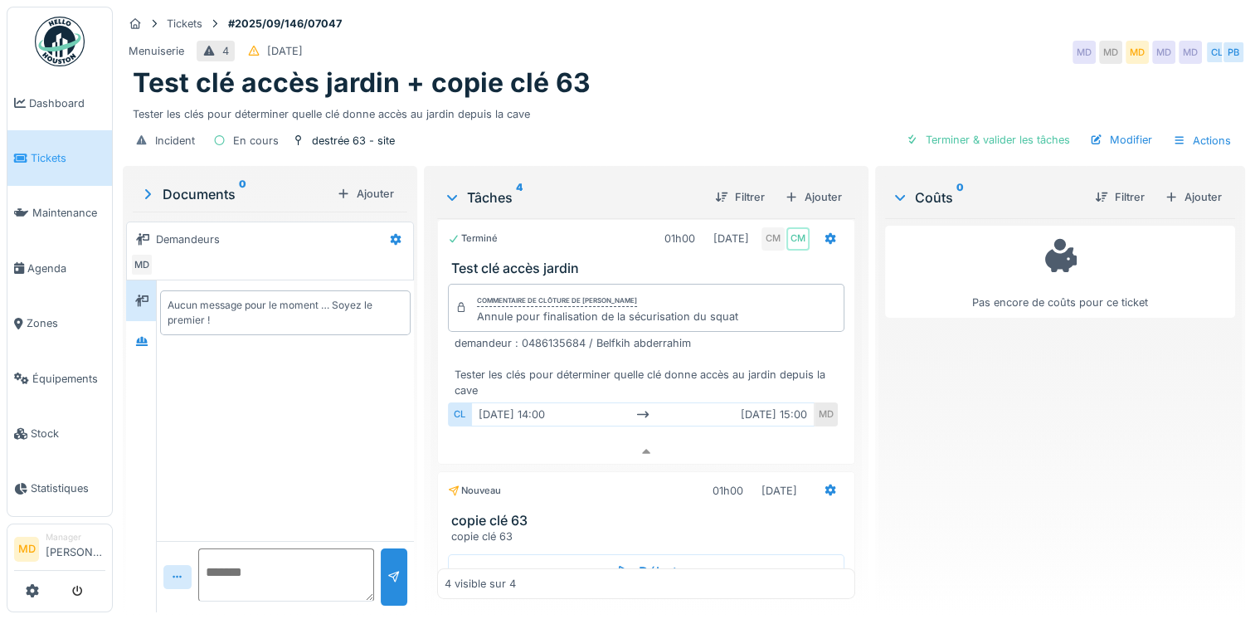
scroll to position [587, 0]
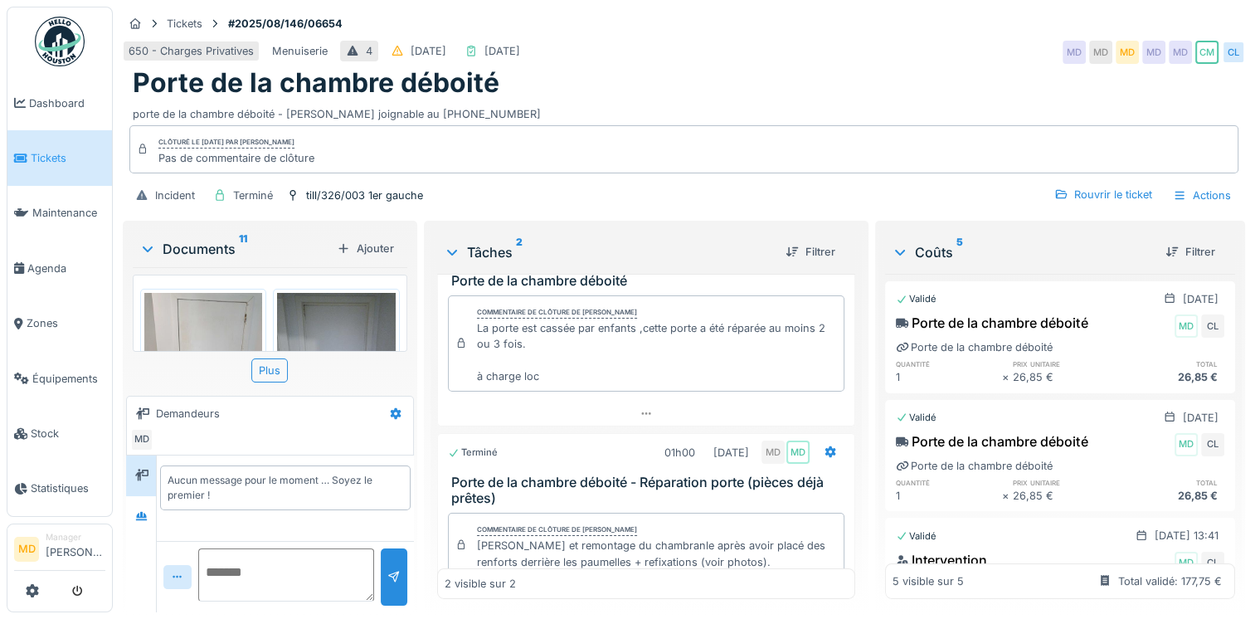
scroll to position [96, 0]
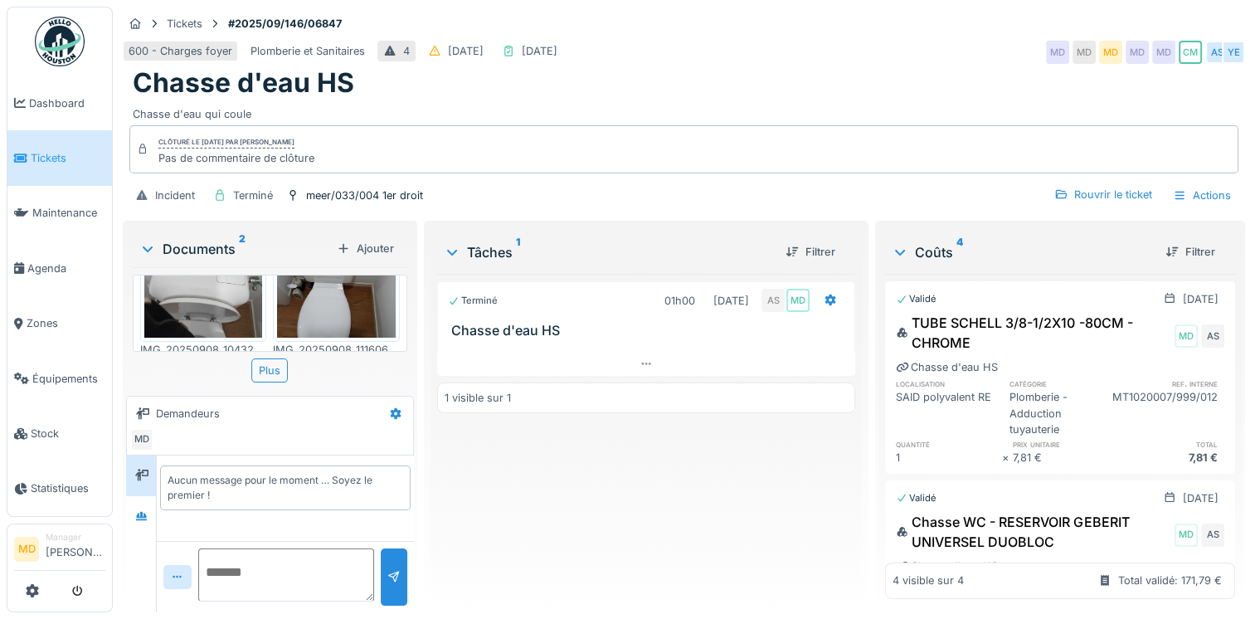
scroll to position [119, 0]
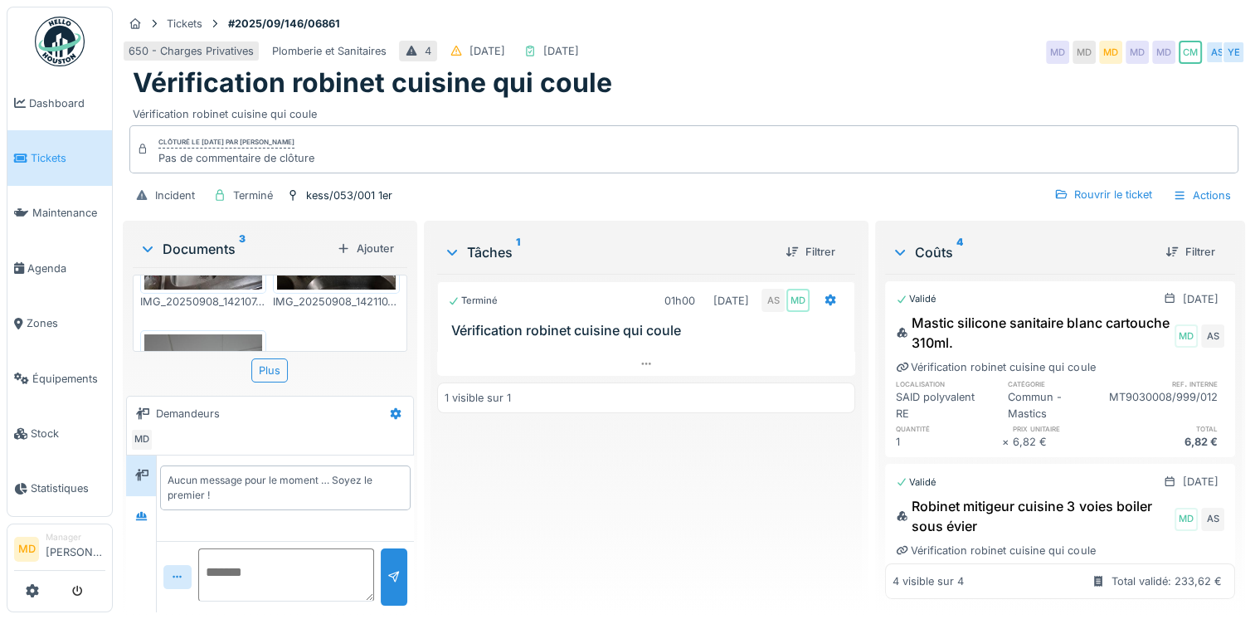
scroll to position [246, 0]
